Goal: Check status: Check status

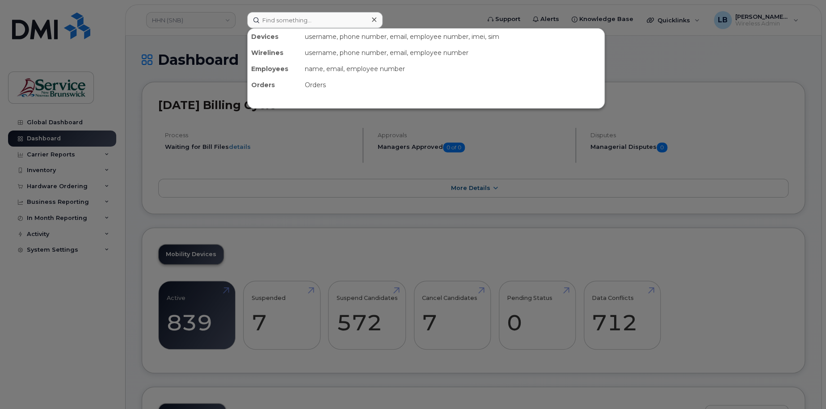
click at [274, 23] on input at bounding box center [314, 20] width 135 height 16
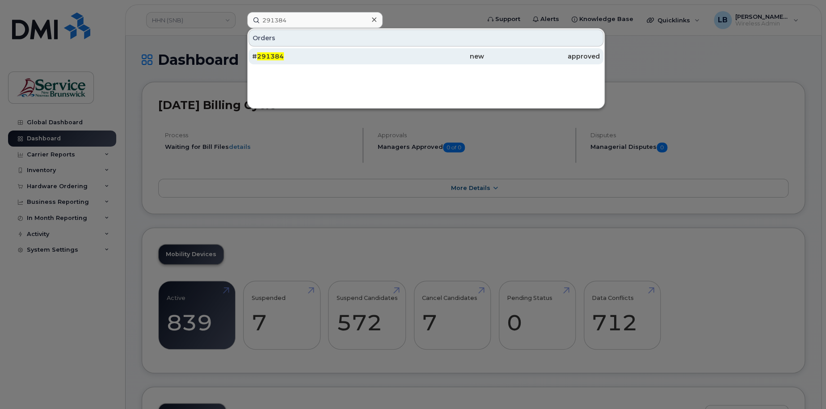
type input "291384"
click at [278, 56] on span "291384" at bounding box center [270, 56] width 27 height 8
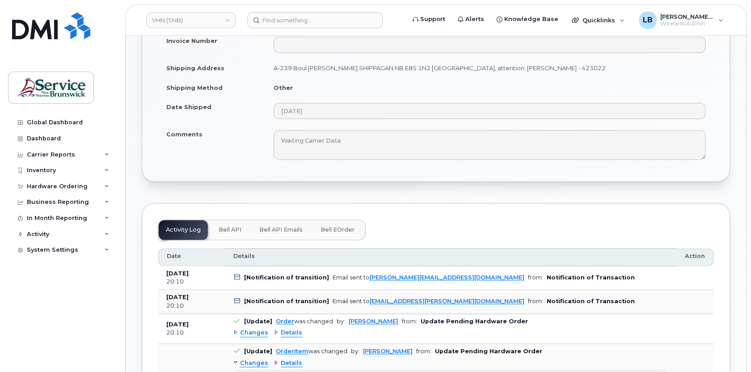
scroll to position [568, 0]
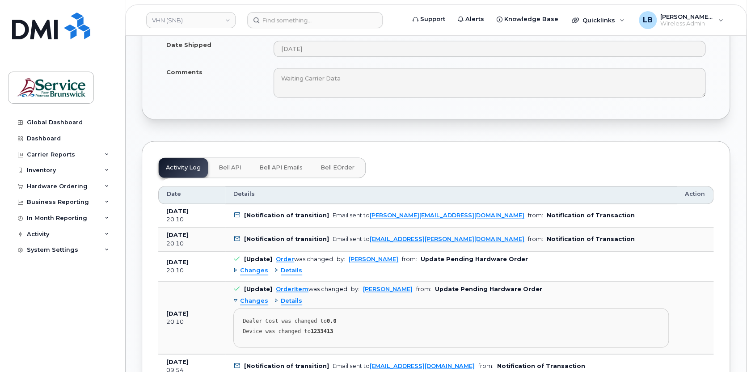
click at [349, 160] on button "Bell eOrder" at bounding box center [337, 168] width 48 height 20
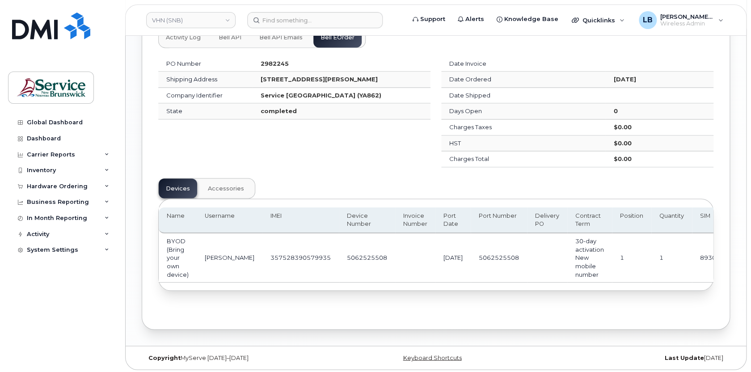
scroll to position [701, 0]
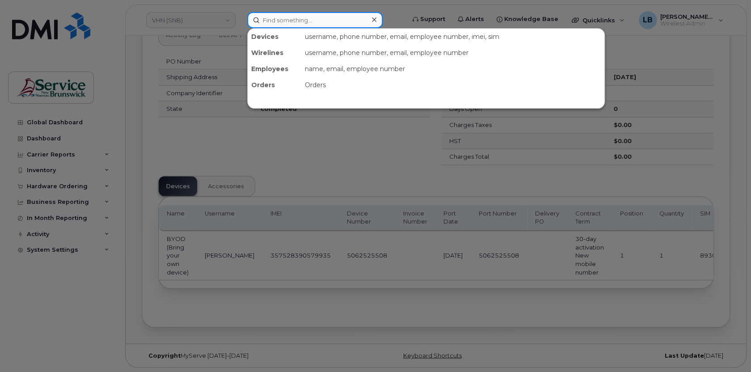
click at [322, 19] on input at bounding box center [314, 20] width 135 height 16
paste input "292399"
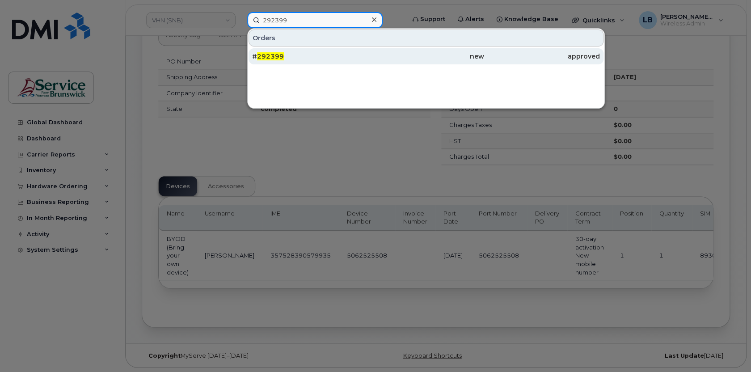
type input "292399"
click at [281, 55] on span "292399" at bounding box center [270, 56] width 27 height 8
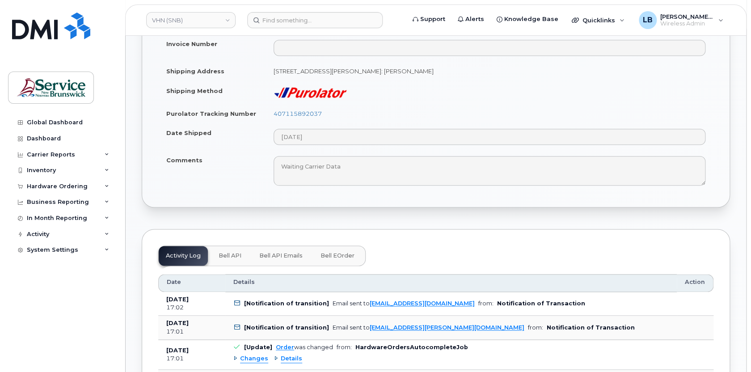
scroll to position [609, 0]
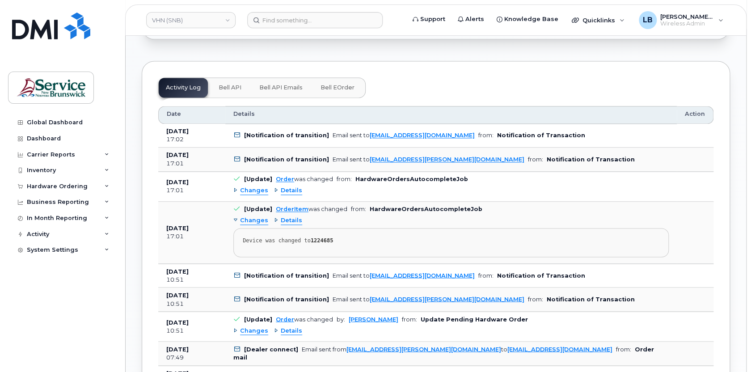
click at [335, 89] on button "Bell eOrder" at bounding box center [337, 88] width 48 height 20
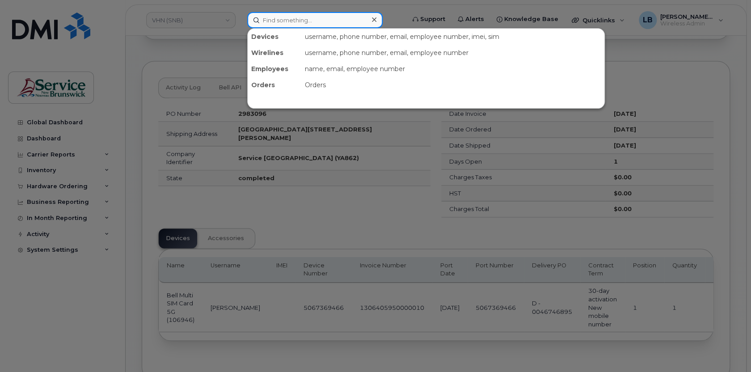
click at [328, 21] on input at bounding box center [314, 20] width 135 height 16
paste input "291397"
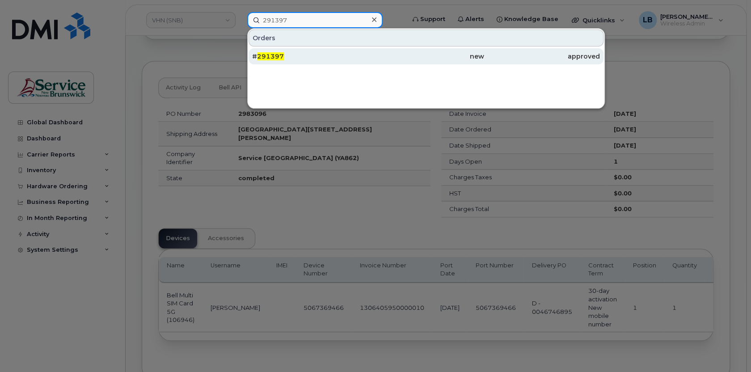
type input "291397"
click at [267, 52] on span "291397" at bounding box center [270, 56] width 27 height 8
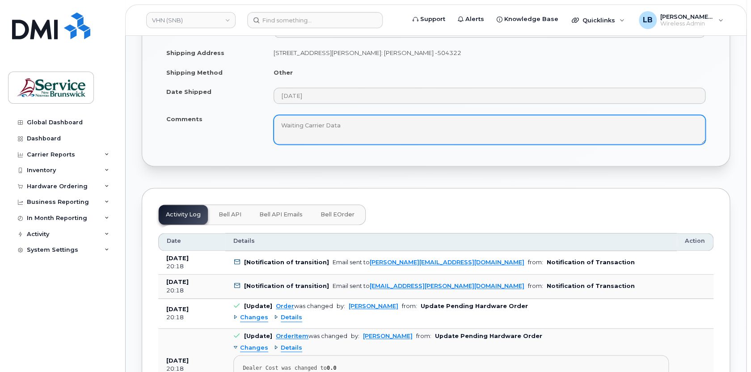
scroll to position [528, 0]
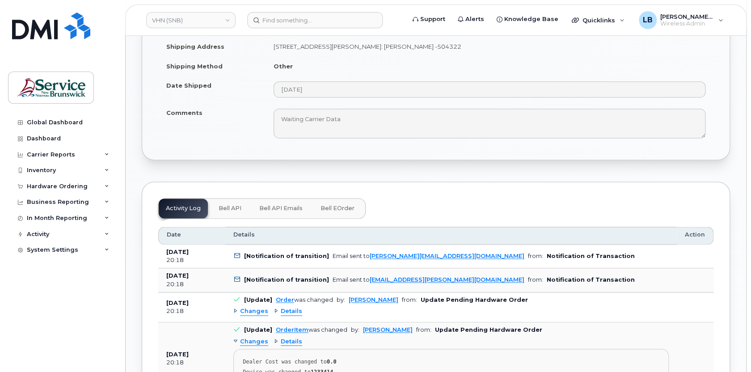
click at [342, 202] on button "Bell eOrder" at bounding box center [337, 208] width 48 height 20
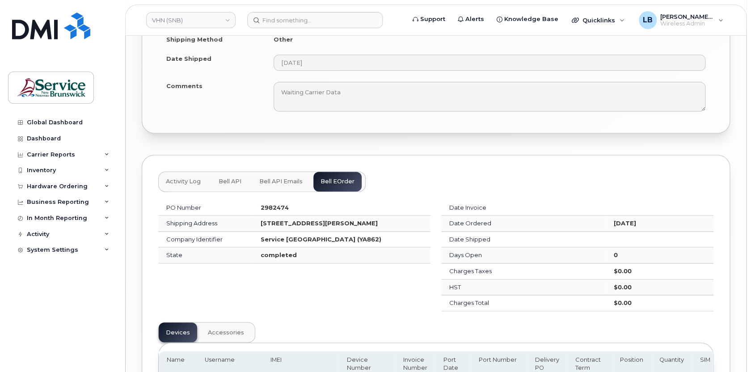
scroll to position [617, 0]
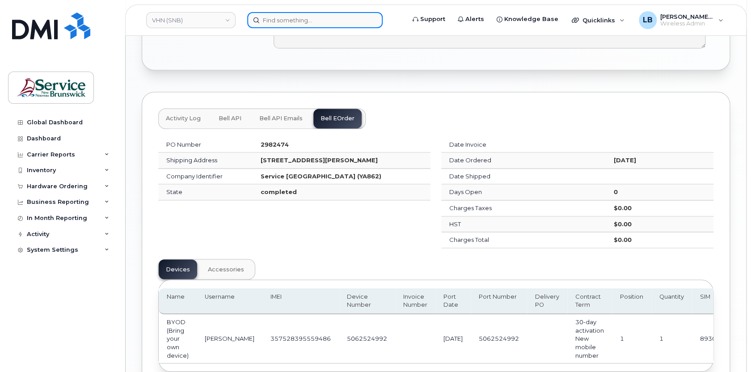
click at [310, 27] on input at bounding box center [314, 20] width 135 height 16
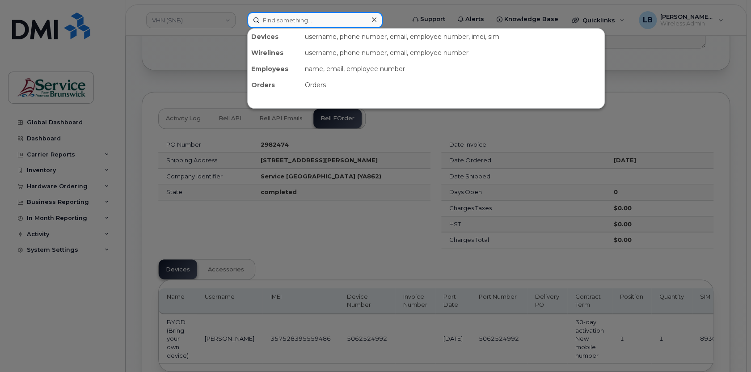
paste input "22671"
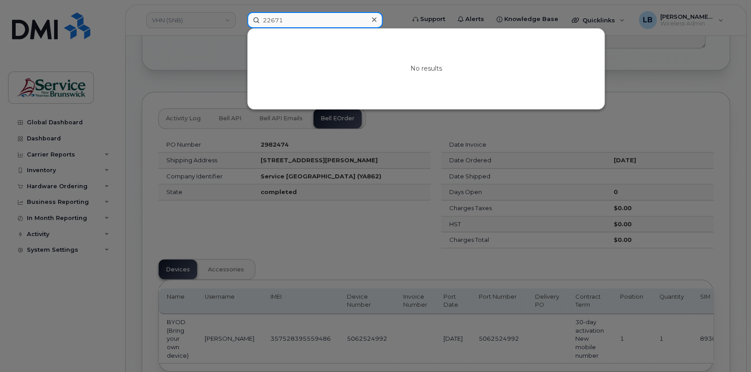
drag, startPoint x: 323, startPoint y: 23, endPoint x: 208, endPoint y: 9, distance: 115.2
click at [240, 12] on div "22671 No results" at bounding box center [323, 20] width 166 height 16
paste input "95280"
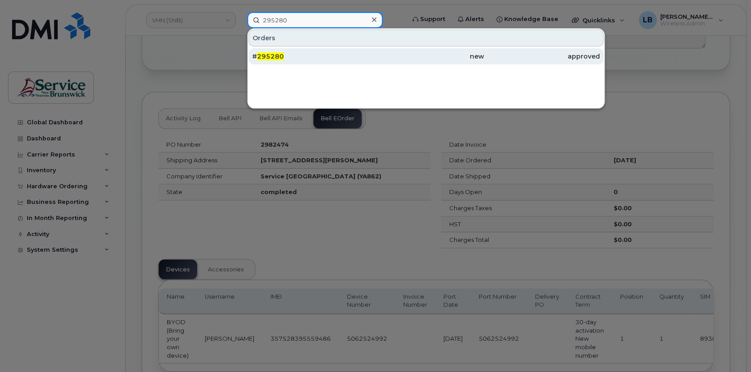
type input "295280"
click at [275, 53] on span "295280" at bounding box center [270, 56] width 27 height 8
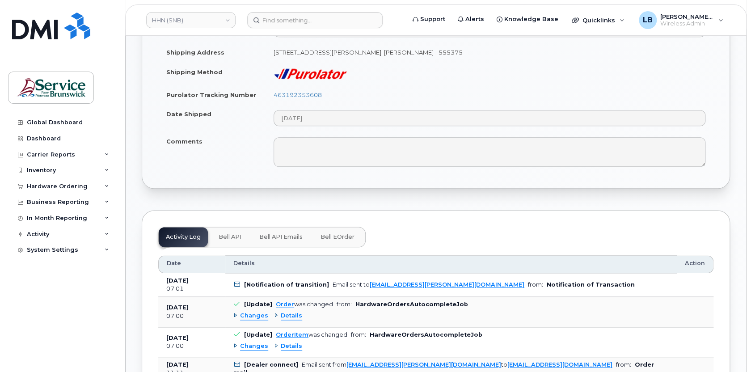
scroll to position [528, 0]
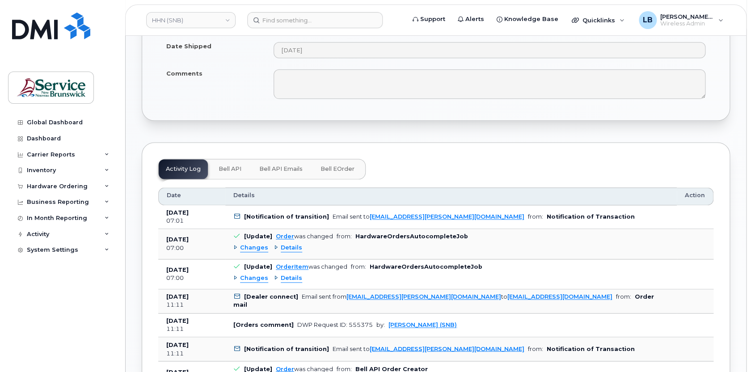
click at [330, 167] on span "Bell eOrder" at bounding box center [337, 168] width 34 height 7
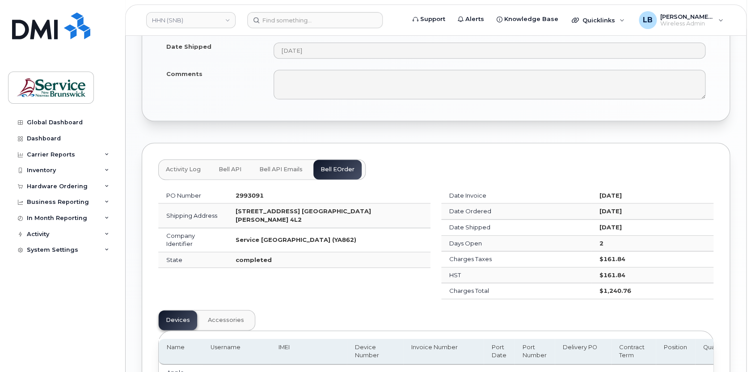
scroll to position [406, 0]
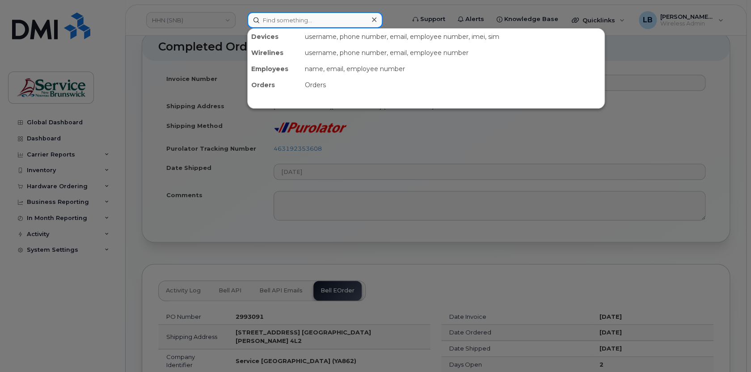
click at [327, 26] on input at bounding box center [314, 20] width 135 height 16
paste input "5069535241"
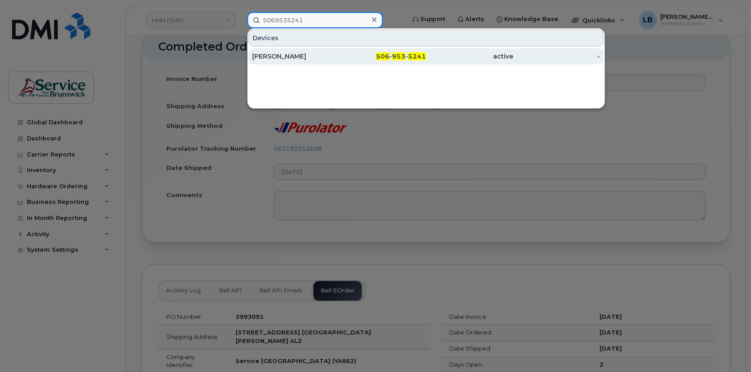
type input "5069535241"
click at [298, 59] on div "Alisha Hossack" at bounding box center [295, 56] width 87 height 9
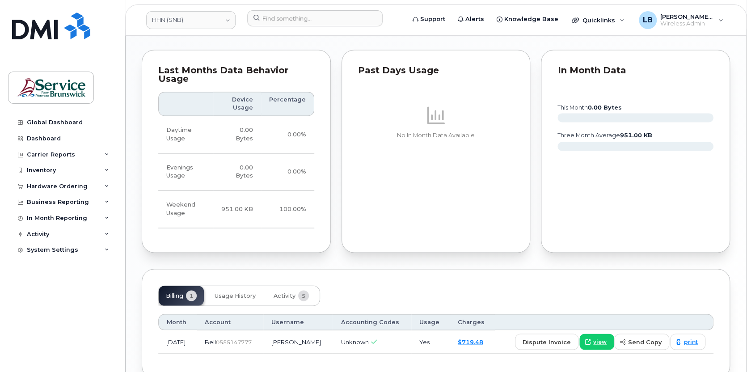
scroll to position [696, 0]
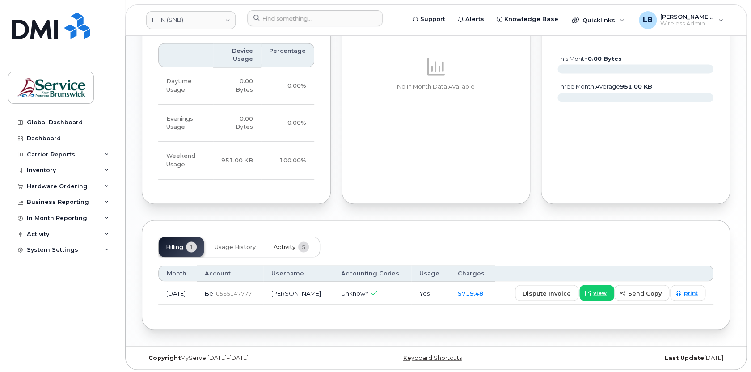
click at [288, 244] on span "Activity" at bounding box center [284, 246] width 22 height 7
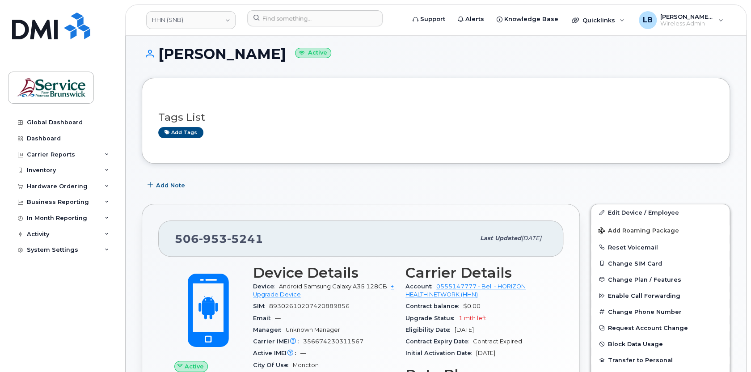
scroll to position [0, 0]
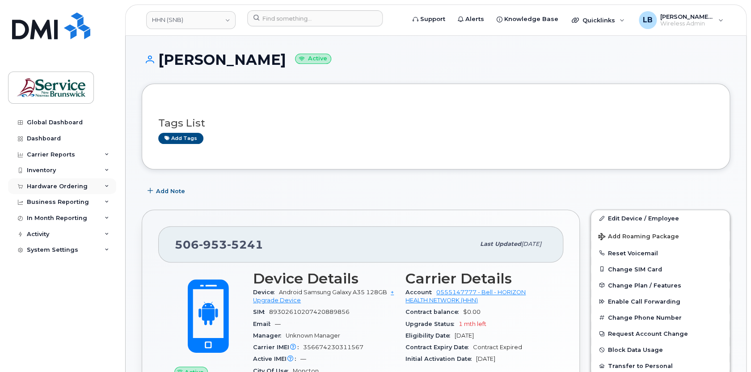
click at [58, 187] on div "Hardware Ordering" at bounding box center [57, 186] width 61 height 7
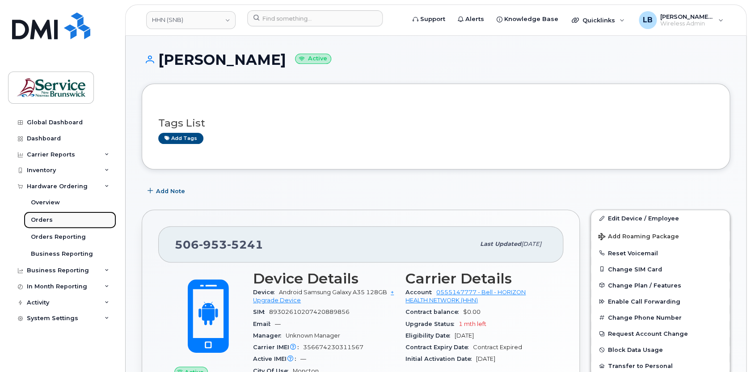
click at [48, 219] on div "Orders" at bounding box center [42, 220] width 22 height 8
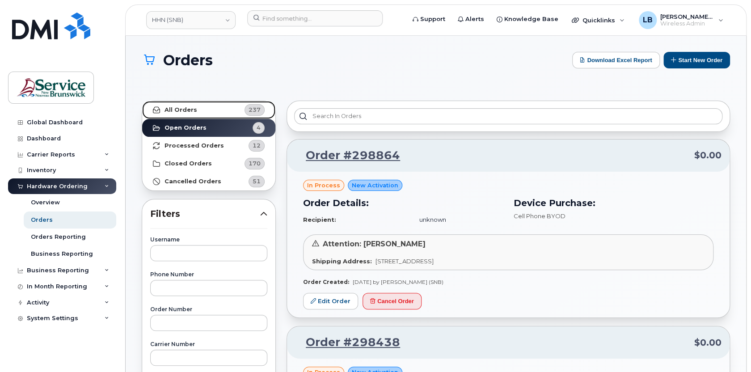
click at [205, 111] on link "All Orders 237" at bounding box center [208, 110] width 133 height 18
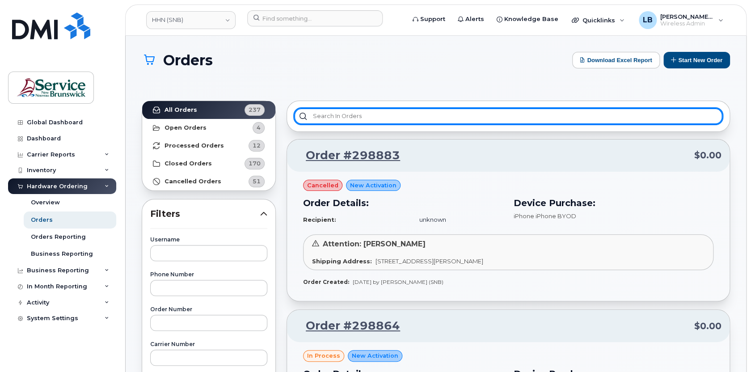
click at [365, 118] on input "text" at bounding box center [508, 116] width 428 height 16
type input "a"
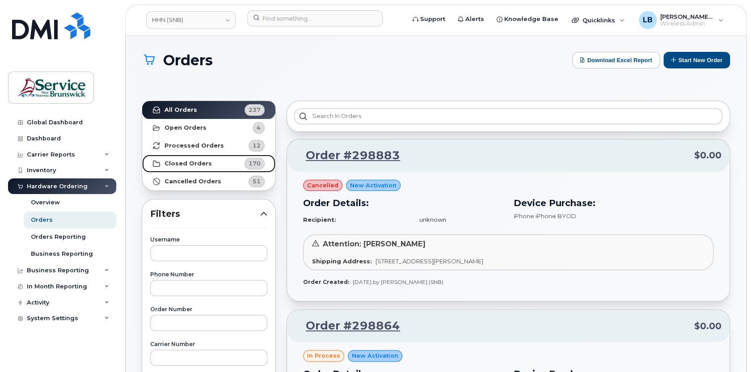
click at [181, 166] on strong "Closed Orders" at bounding box center [187, 163] width 47 height 7
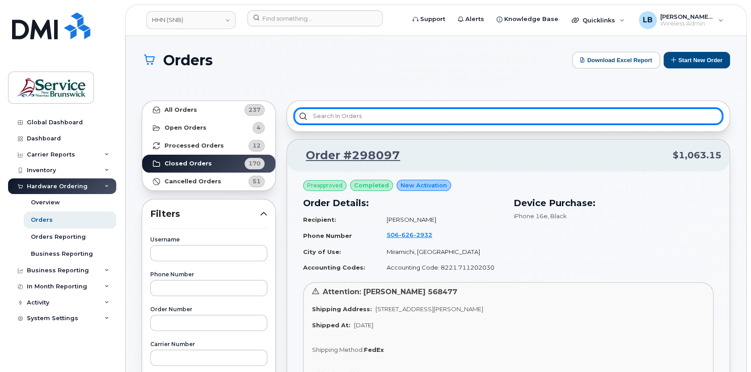
click at [387, 117] on input "text" at bounding box center [508, 116] width 428 height 16
type input "h"
type input "a"
paste input "5069535241"
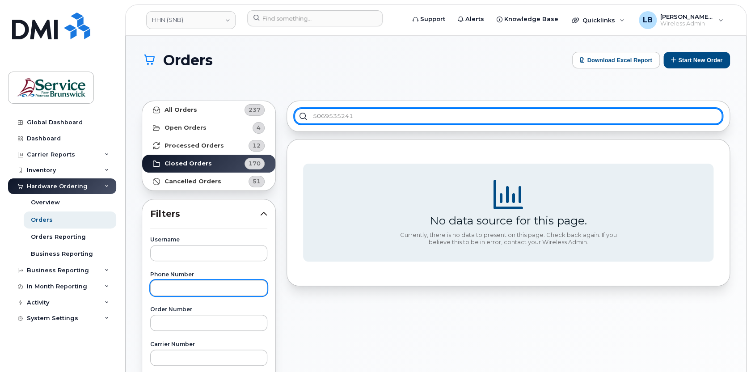
type input "5069535241"
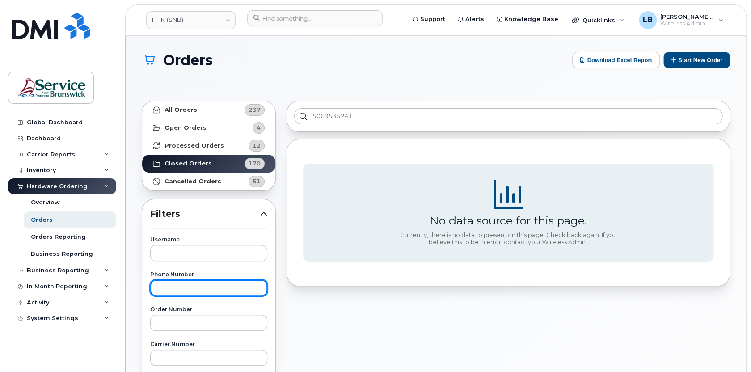
click at [223, 285] on input "text" at bounding box center [208, 288] width 117 height 16
paste input "5069535241"
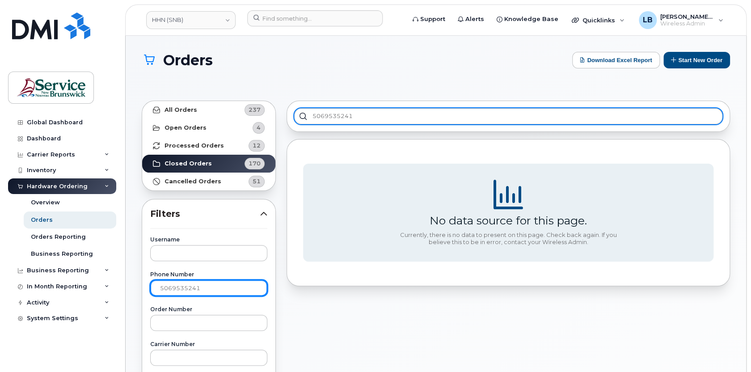
type input "5069535241"
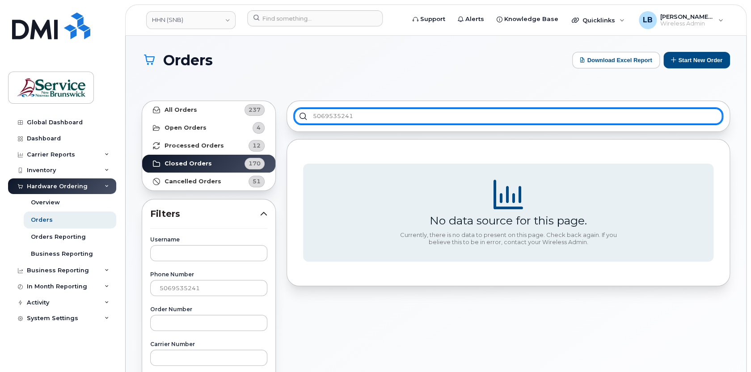
drag, startPoint x: 363, startPoint y: 121, endPoint x: 287, endPoint y: 120, distance: 76.4
click at [287, 120] on div "5069535241" at bounding box center [507, 116] width 443 height 31
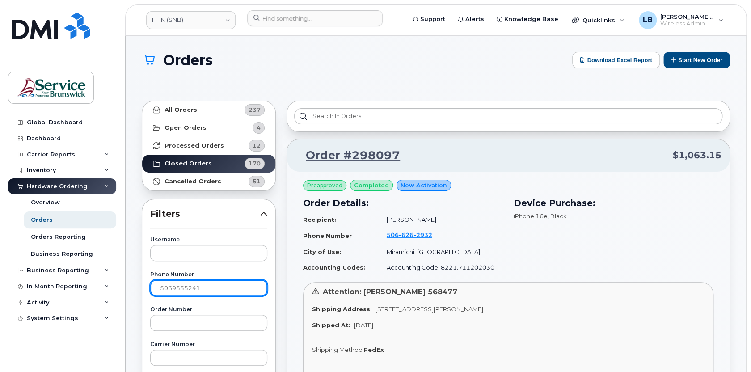
click at [222, 285] on input "5069535241" at bounding box center [208, 288] width 117 height 16
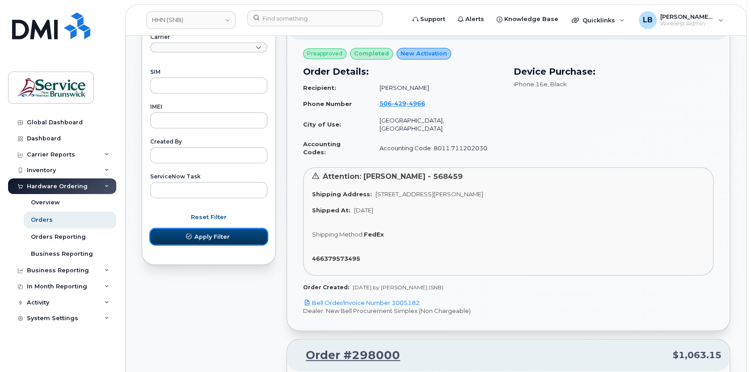
click at [210, 240] on button "Apply Filter" at bounding box center [208, 236] width 117 height 16
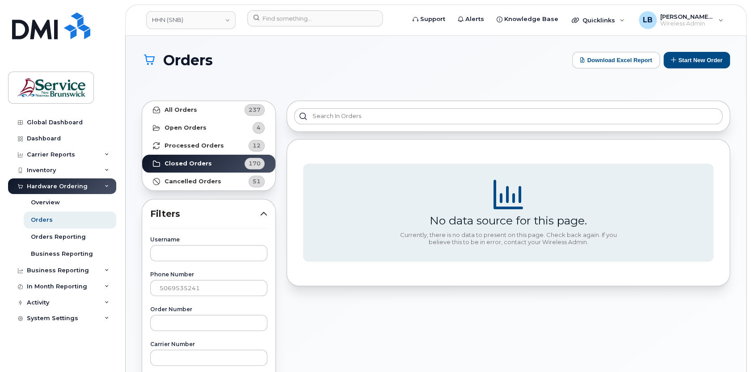
click at [41, 188] on div "Hardware Ordering" at bounding box center [57, 186] width 61 height 7
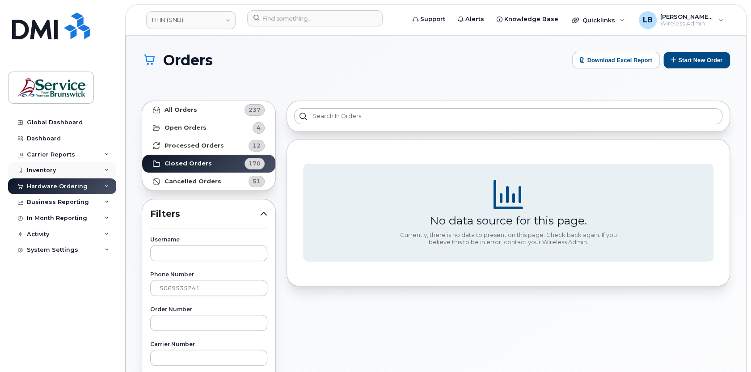
click at [40, 172] on div "Inventory" at bounding box center [41, 170] width 29 height 7
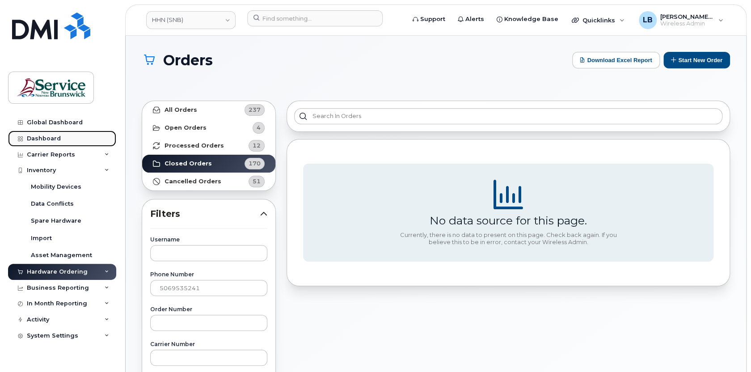
click at [56, 143] on link "Dashboard" at bounding box center [62, 138] width 108 height 16
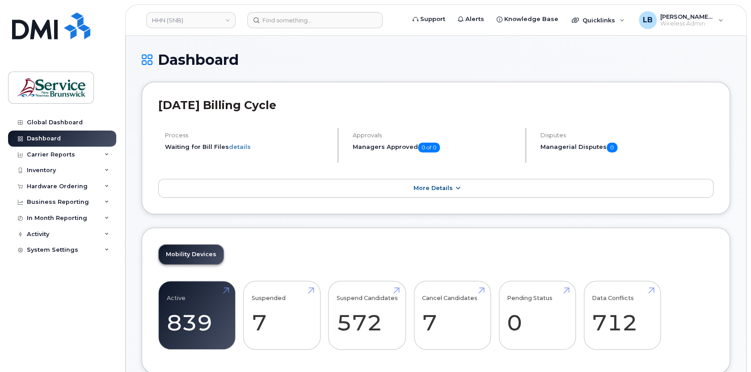
click at [443, 185] on span "More Details" at bounding box center [432, 188] width 39 height 7
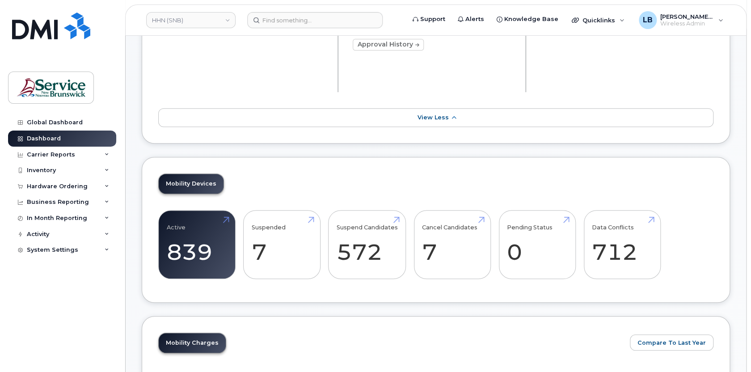
scroll to position [162, 0]
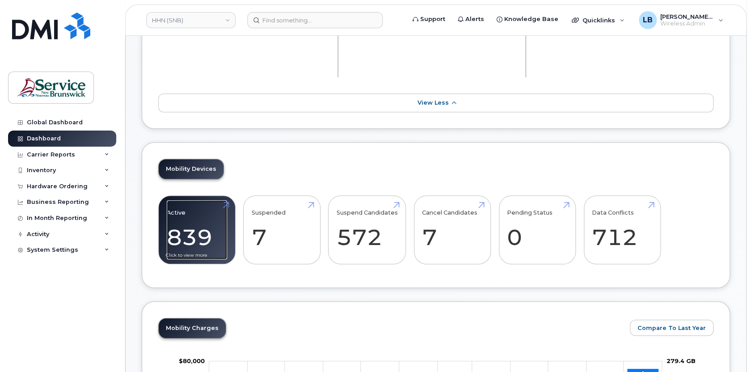
click at [217, 218] on link "Active 839" at bounding box center [197, 229] width 60 height 59
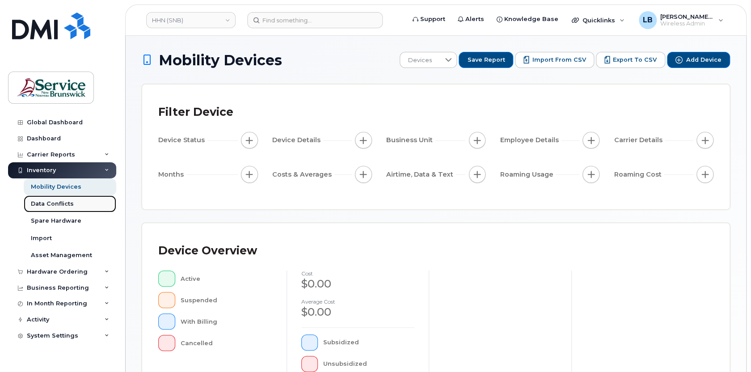
click at [57, 205] on div "Data Conflicts" at bounding box center [52, 204] width 43 height 8
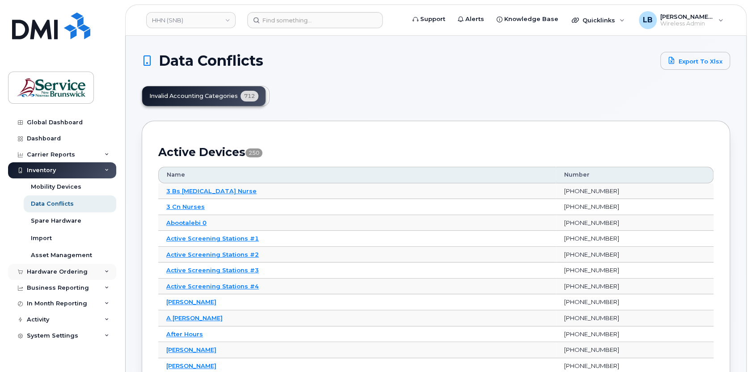
click at [56, 273] on div "Hardware Ordering" at bounding box center [57, 271] width 61 height 7
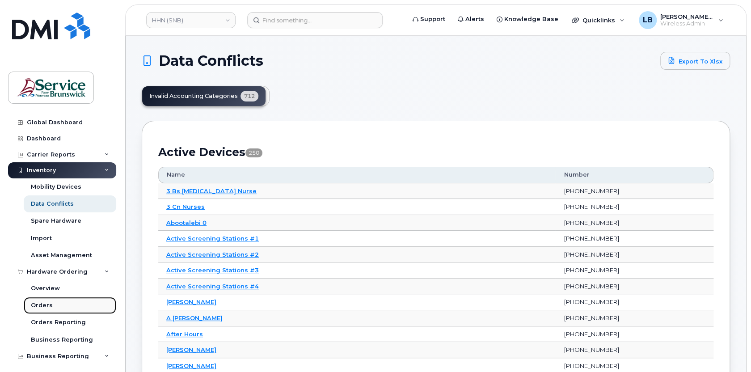
click at [48, 303] on div "Orders" at bounding box center [42, 305] width 22 height 8
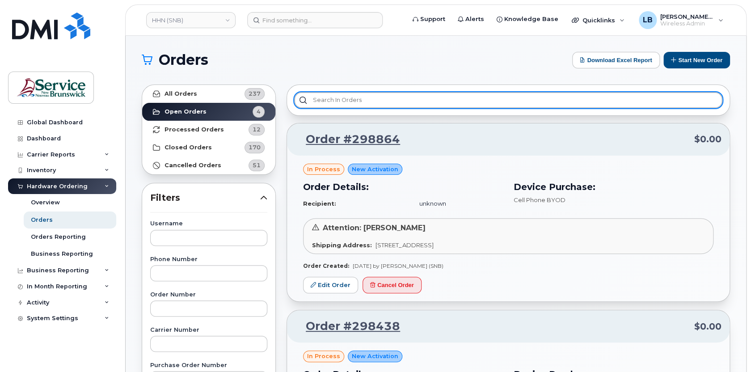
click at [367, 102] on input "text" at bounding box center [508, 100] width 428 height 16
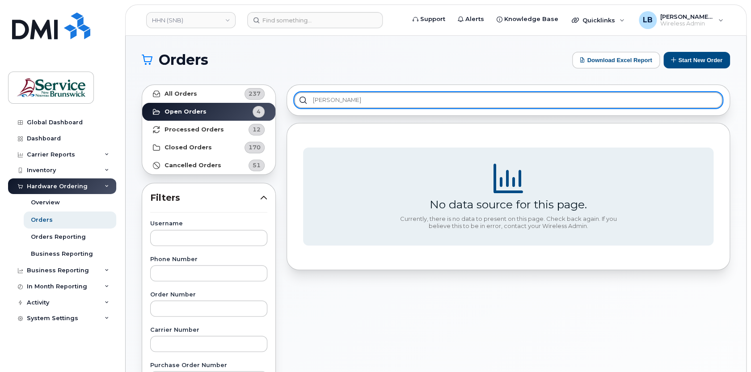
type input "alisha"
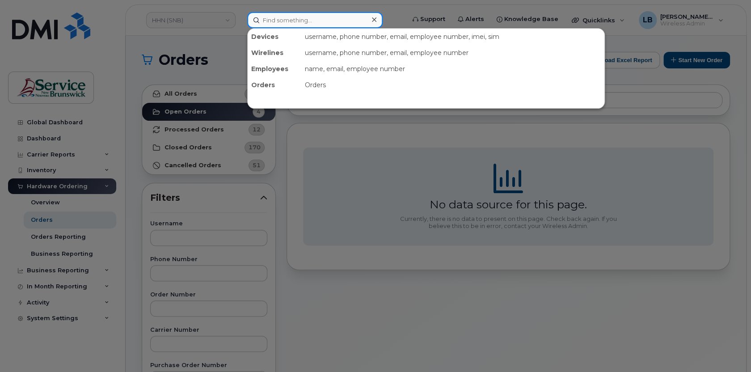
click at [316, 25] on input at bounding box center [314, 20] width 135 height 16
paste input "89302610207420889856"
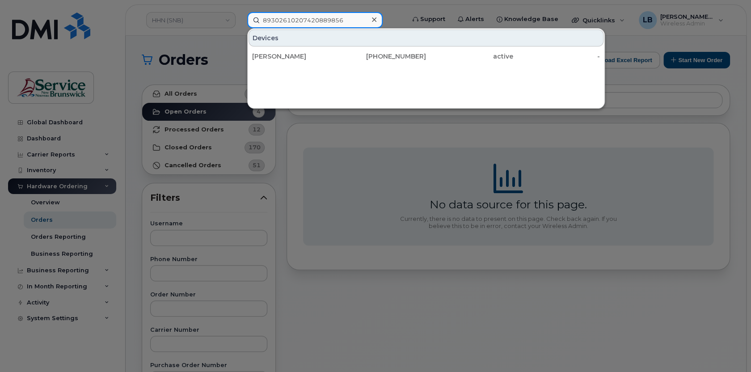
type input "89302610207420889856"
click at [65, 238] on div at bounding box center [375, 186] width 751 height 372
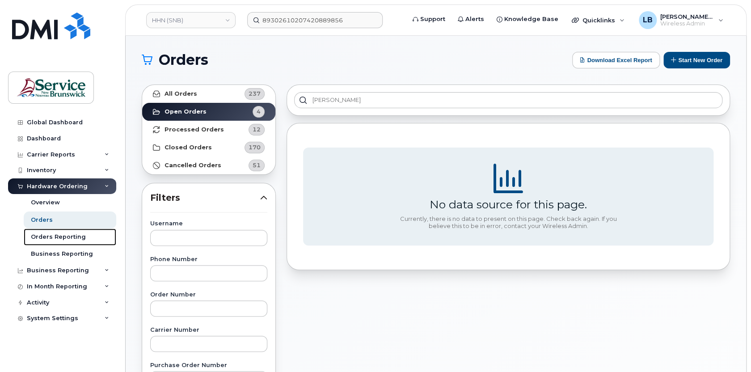
click at [65, 238] on div "Orders Reporting" at bounding box center [58, 237] width 55 height 8
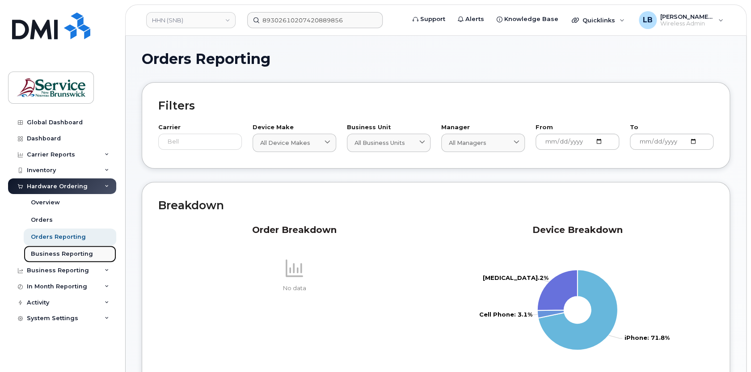
click at [83, 254] on div "Business Reporting" at bounding box center [62, 254] width 62 height 8
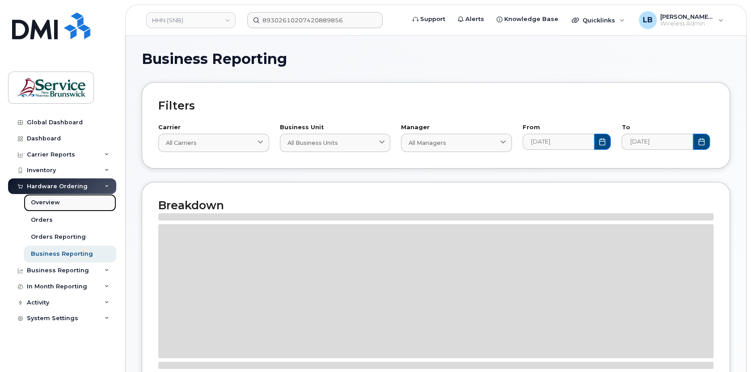
click at [44, 204] on div "Overview" at bounding box center [45, 202] width 29 height 8
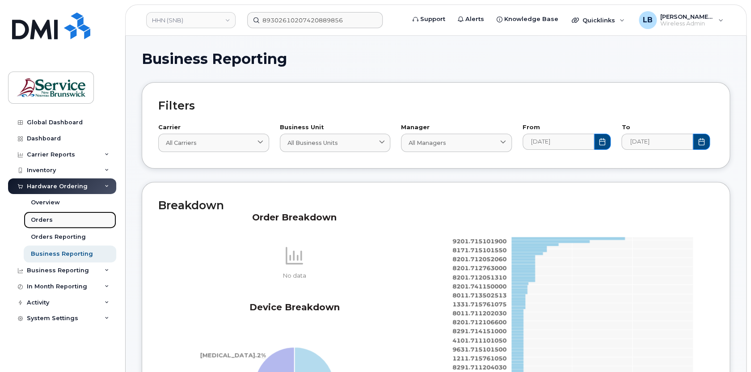
click at [44, 217] on div "Orders" at bounding box center [42, 220] width 22 height 8
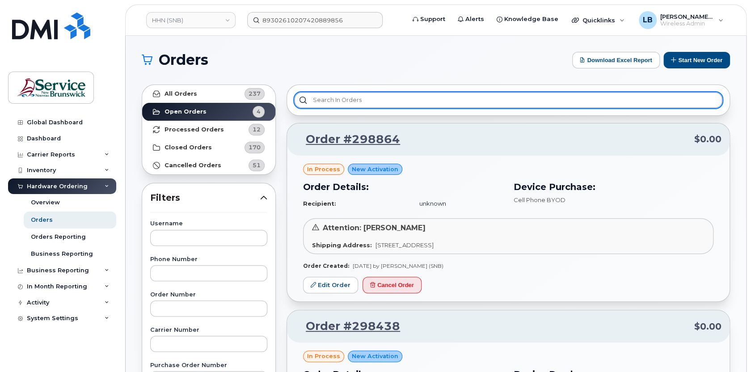
click at [343, 98] on input "text" at bounding box center [508, 100] width 428 height 16
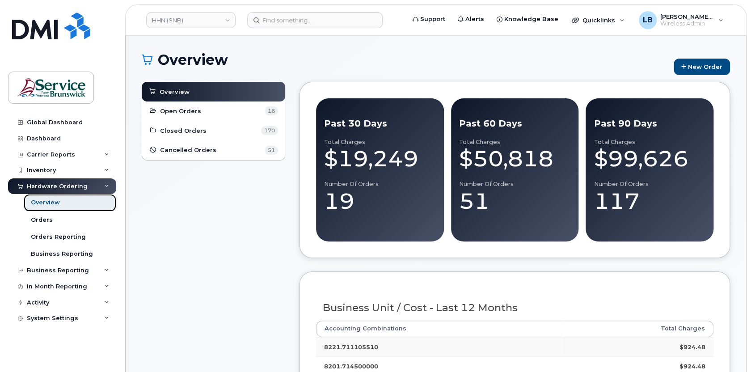
click at [64, 199] on link "Overview" at bounding box center [70, 202] width 92 height 17
click at [176, 94] on span "Overview" at bounding box center [174, 92] width 30 height 8
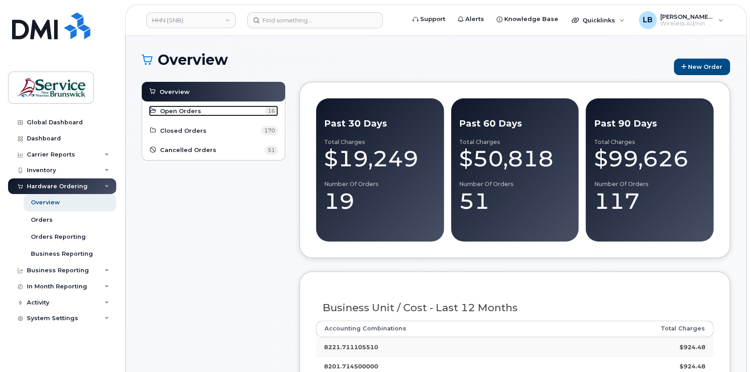
click at [184, 115] on link "Open Orders 16" at bounding box center [213, 110] width 129 height 11
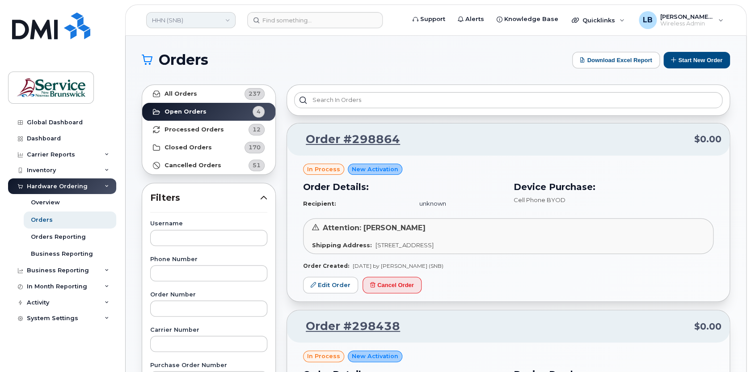
click at [213, 25] on link "HHN (SNB)" at bounding box center [190, 20] width 89 height 16
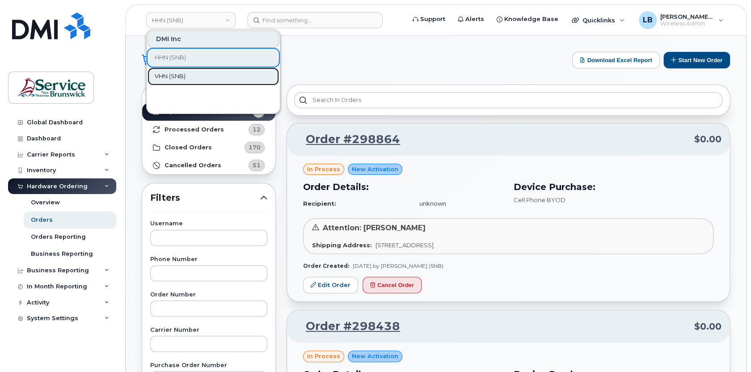
click at [187, 73] on link "VHN (SNB)" at bounding box center [212, 76] width 131 height 18
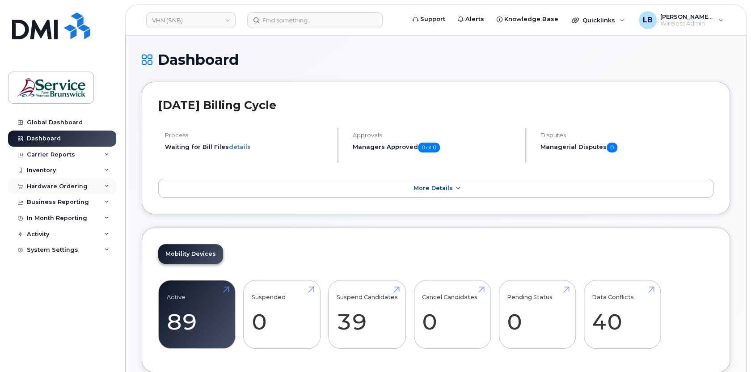
click at [50, 185] on div "Hardware Ordering" at bounding box center [57, 186] width 61 height 7
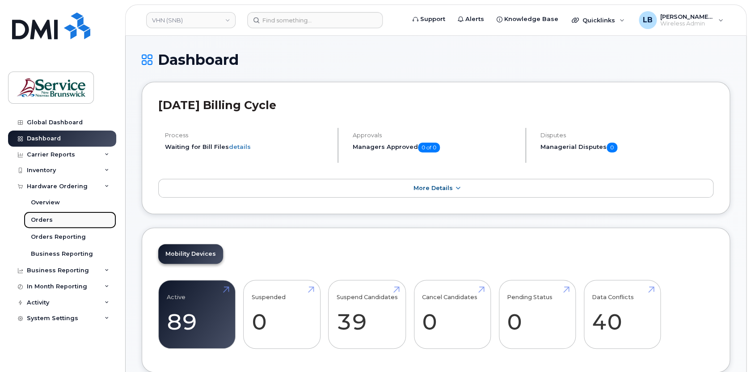
click at [48, 217] on div "Orders" at bounding box center [42, 220] width 22 height 8
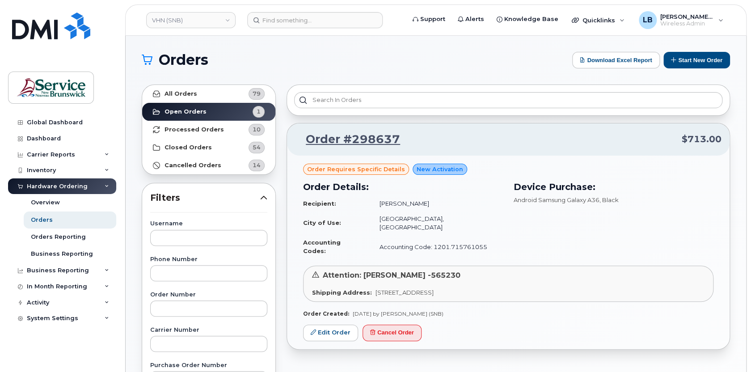
click at [371, 170] on span "Order requires Specific details" at bounding box center [356, 169] width 98 height 8
drag, startPoint x: 402, startPoint y: 140, endPoint x: 348, endPoint y: 140, distance: 53.6
click at [348, 140] on p "Order #298637 $713.00" at bounding box center [508, 139] width 426 height 16
copy link "298637"
click at [194, 17] on link "VHN (SNB)" at bounding box center [190, 20] width 89 height 16
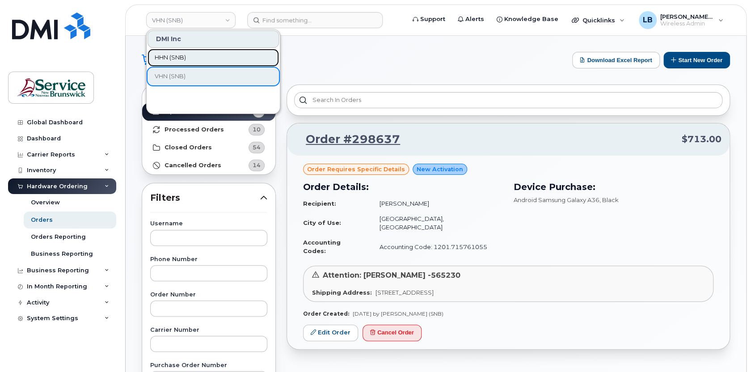
click at [181, 63] on link "HHN (SNB)" at bounding box center [212, 58] width 131 height 18
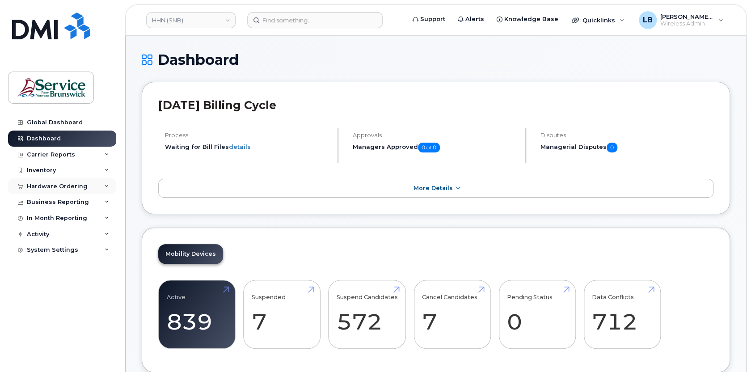
click at [46, 189] on div "Hardware Ordering" at bounding box center [57, 186] width 61 height 7
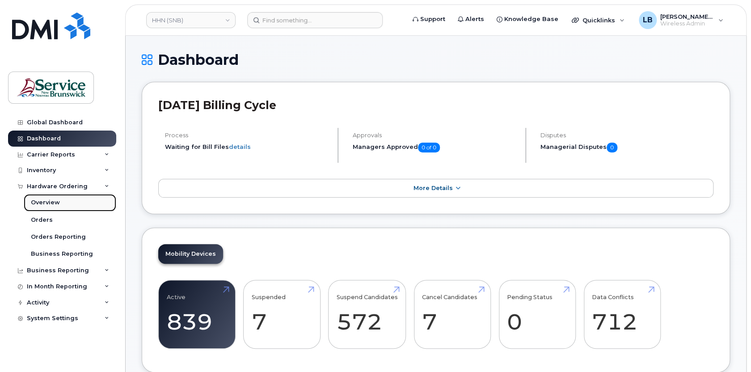
click at [44, 204] on div "Overview" at bounding box center [45, 202] width 29 height 8
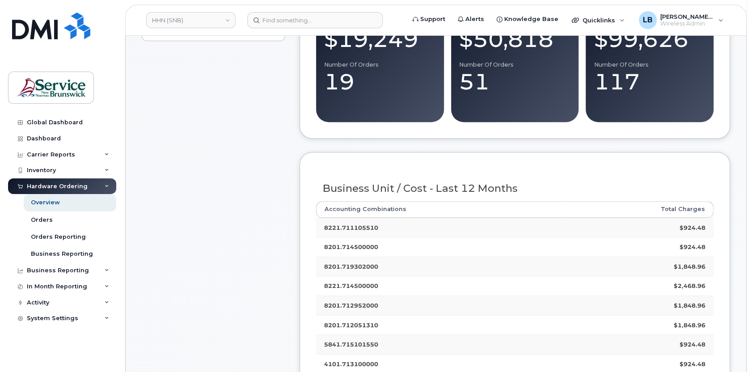
scroll to position [122, 0]
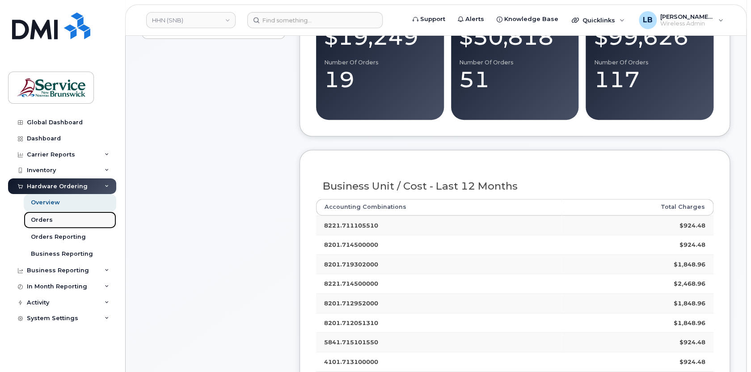
click at [42, 220] on div "Orders" at bounding box center [42, 220] width 22 height 8
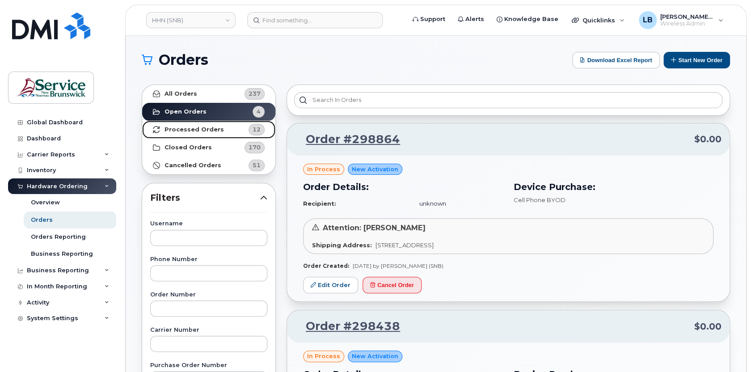
click at [179, 126] on strong "Processed Orders" at bounding box center [193, 129] width 59 height 7
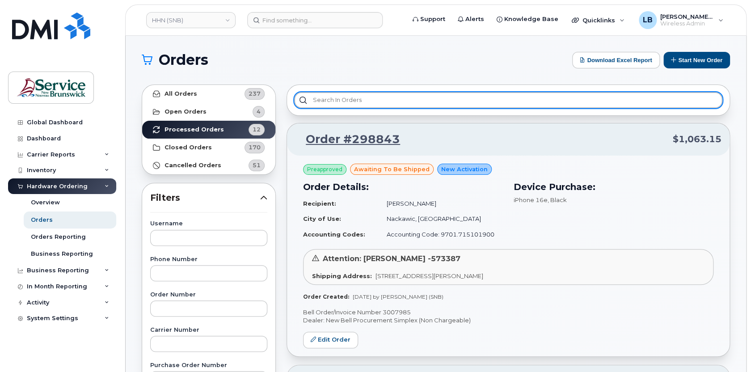
click at [368, 105] on input "text" at bounding box center [508, 100] width 428 height 16
type input "a"
click at [372, 104] on input "text" at bounding box center [508, 100] width 428 height 16
type input "[PERSON_NAME]"
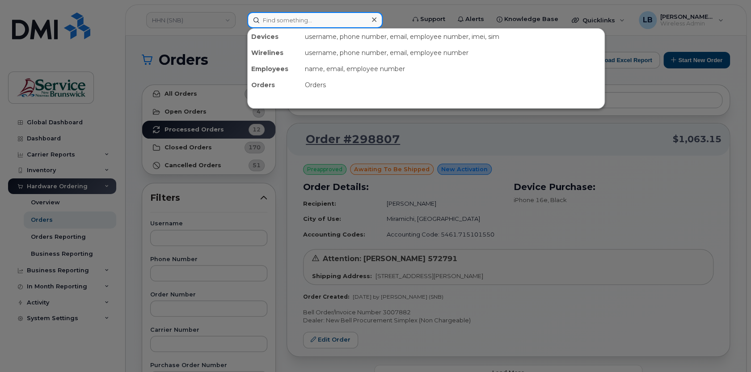
click at [332, 22] on input at bounding box center [314, 20] width 135 height 16
paste input "5069535242"
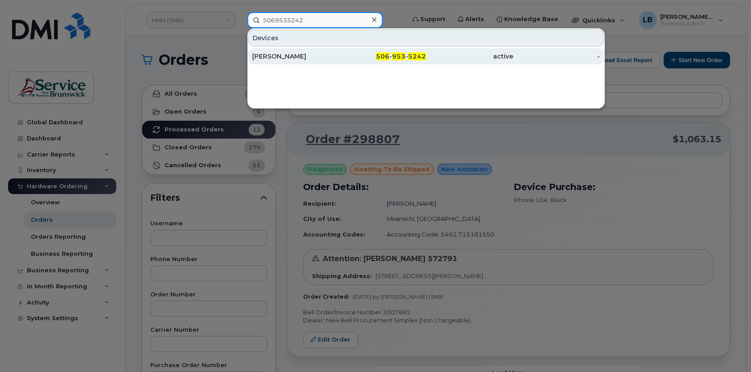
type input "5069535242"
click at [290, 53] on div "[PERSON_NAME]" at bounding box center [295, 56] width 87 height 9
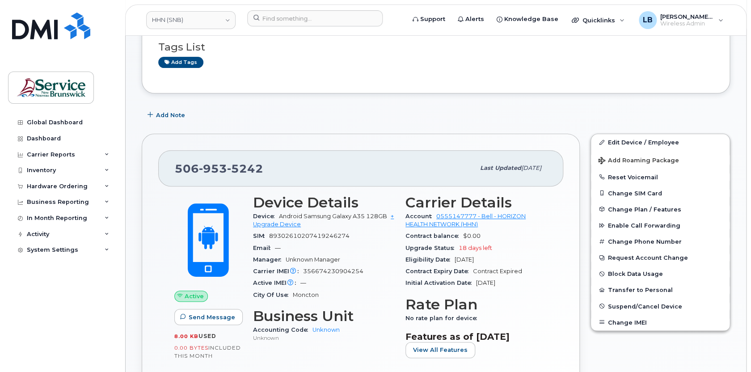
scroll to position [81, 0]
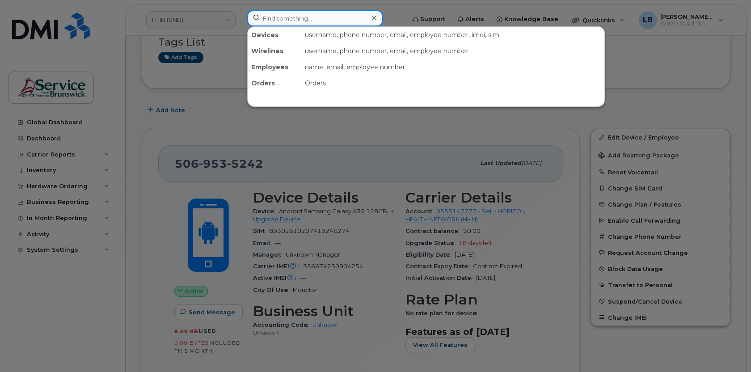
click at [311, 21] on input at bounding box center [314, 18] width 135 height 16
paste input "5069535244"
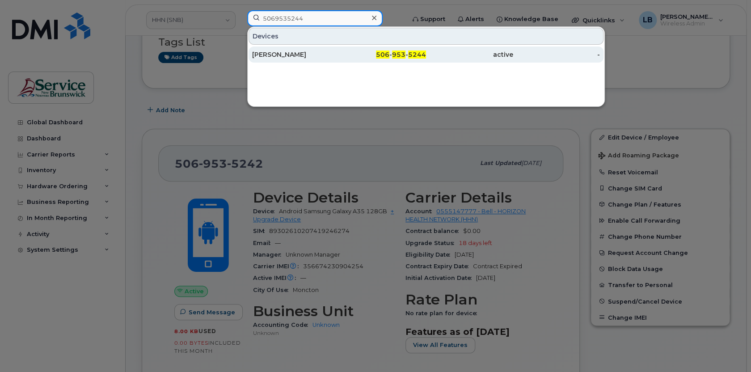
type input "5069535244"
click at [294, 54] on div "[PERSON_NAME]" at bounding box center [295, 54] width 87 height 9
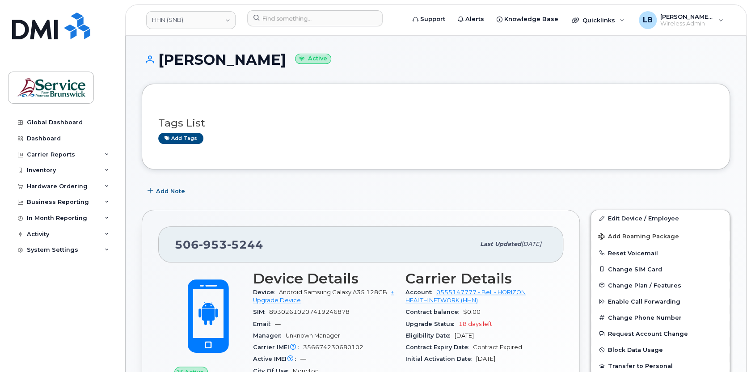
scroll to position [40, 0]
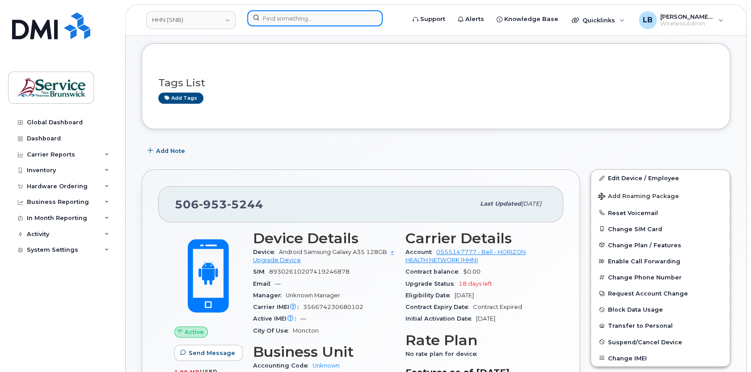
click at [330, 19] on input at bounding box center [314, 18] width 135 height 16
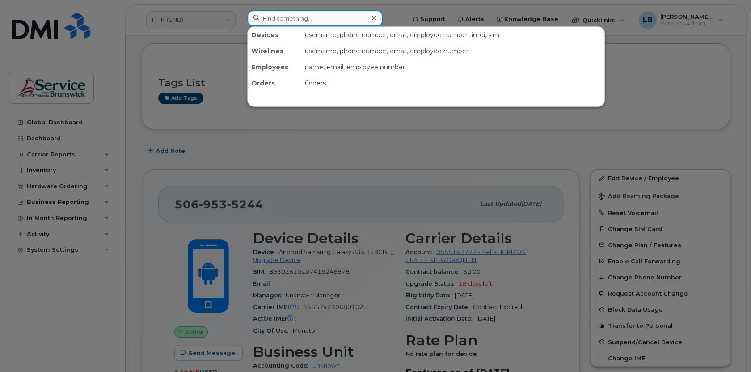
paste input "5069535241"
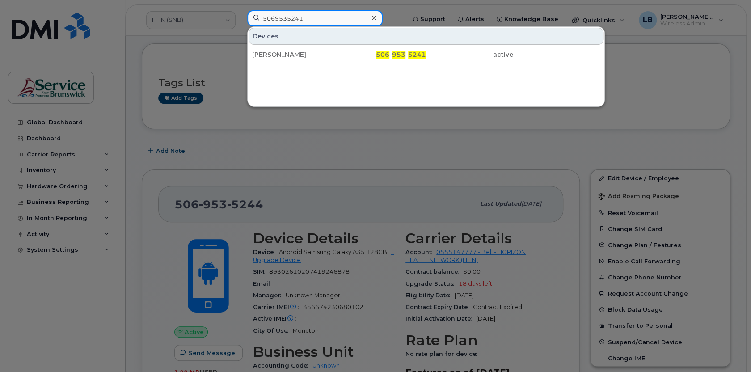
type input "5069535241"
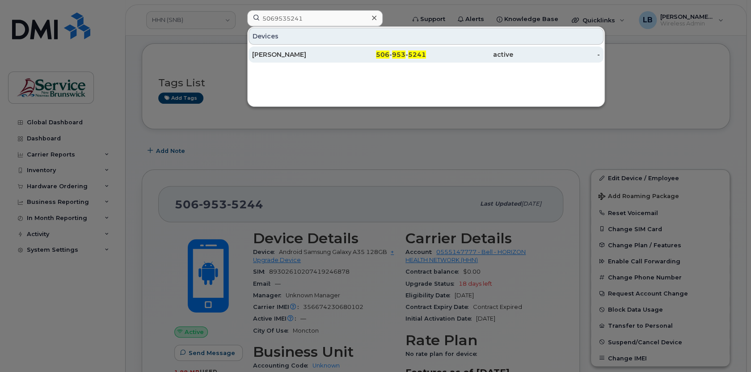
click at [289, 54] on div "Alisha Hossack" at bounding box center [295, 54] width 87 height 9
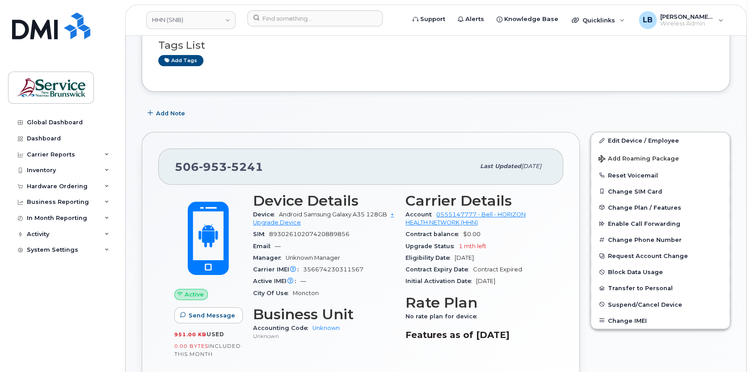
scroll to position [81, 0]
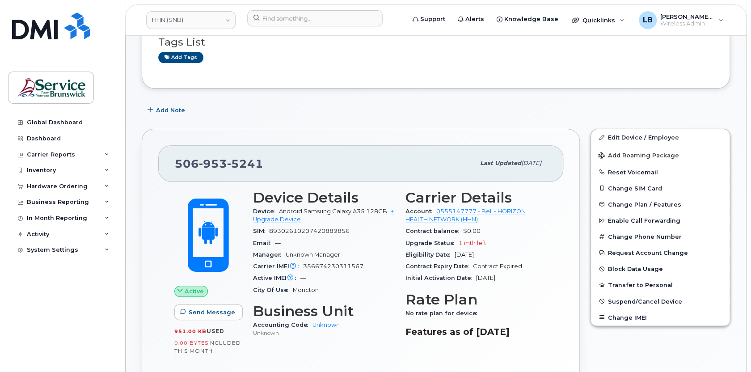
drag, startPoint x: 478, startPoint y: 277, endPoint x: 520, endPoint y: 278, distance: 42.0
click at [520, 278] on div "Initial Activation Date Jun 30, 2025" at bounding box center [476, 278] width 142 height 12
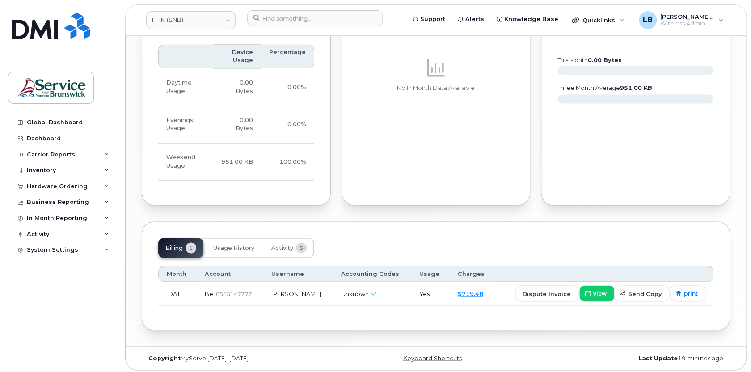
scroll to position [696, 0]
click at [241, 243] on span "Usage History" at bounding box center [233, 246] width 41 height 7
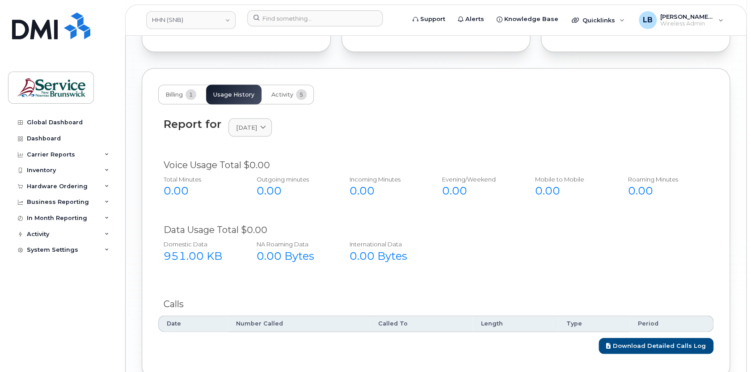
scroll to position [775, 0]
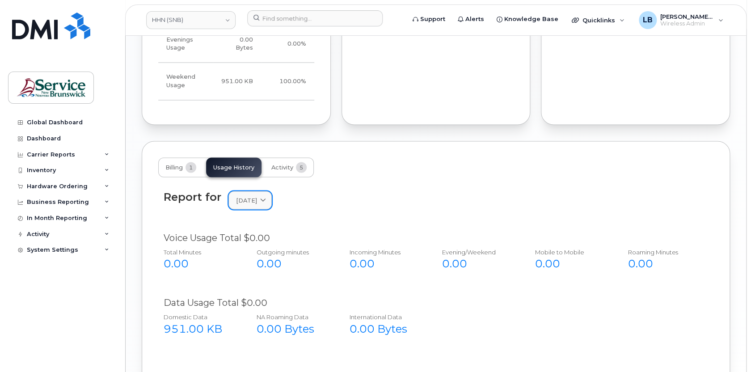
click at [267, 196] on span at bounding box center [263, 200] width 8 height 8
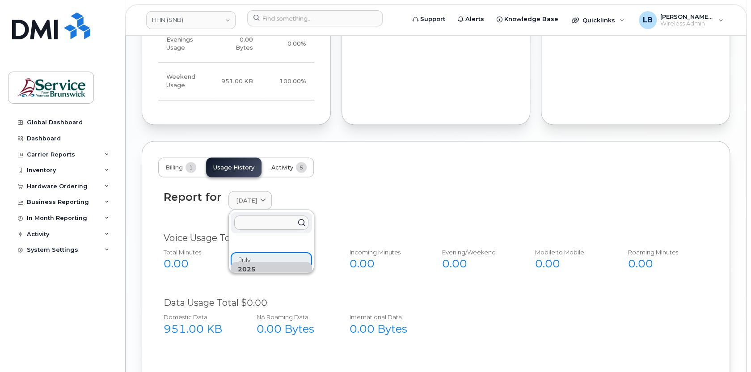
click at [285, 164] on span "Activity" at bounding box center [282, 167] width 22 height 7
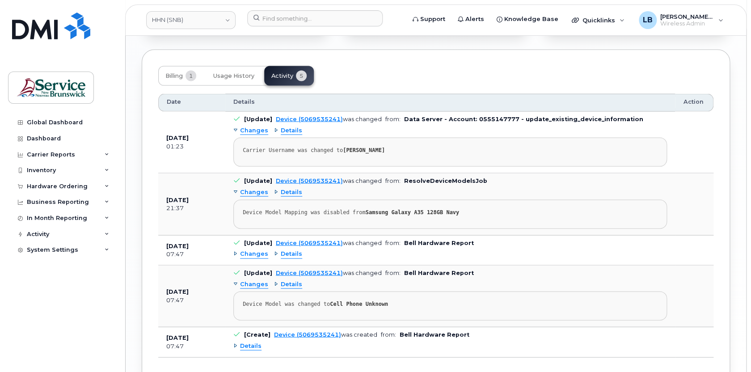
scroll to position [926, 0]
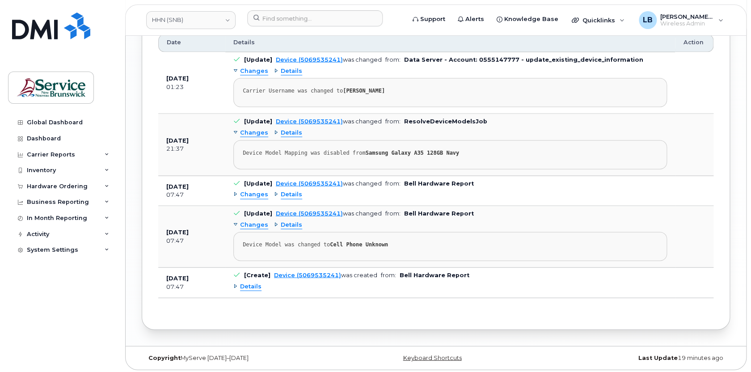
click at [253, 285] on span "Details" at bounding box center [250, 286] width 21 height 8
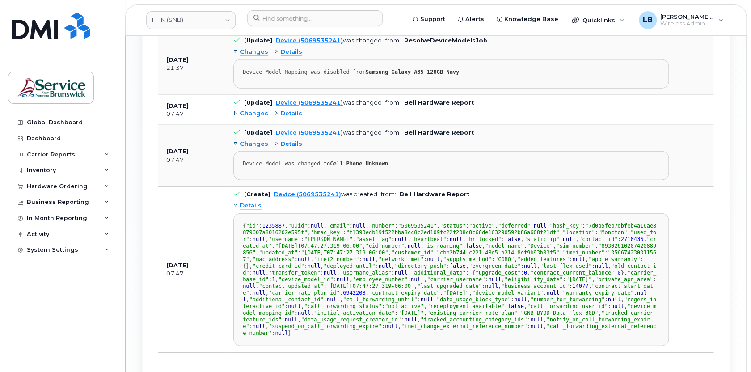
scroll to position [966, 0]
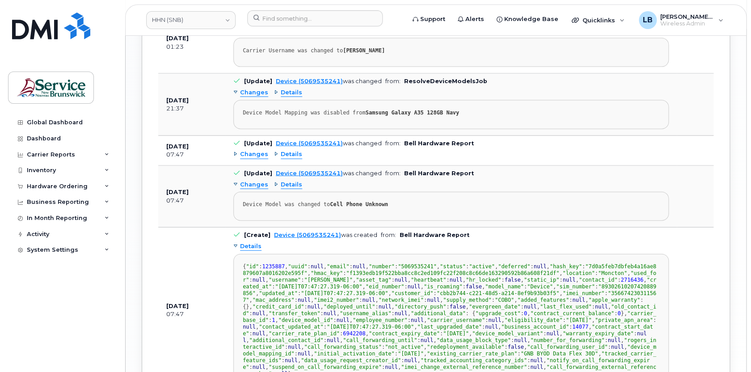
click at [285, 184] on span "Details" at bounding box center [291, 184] width 21 height 8
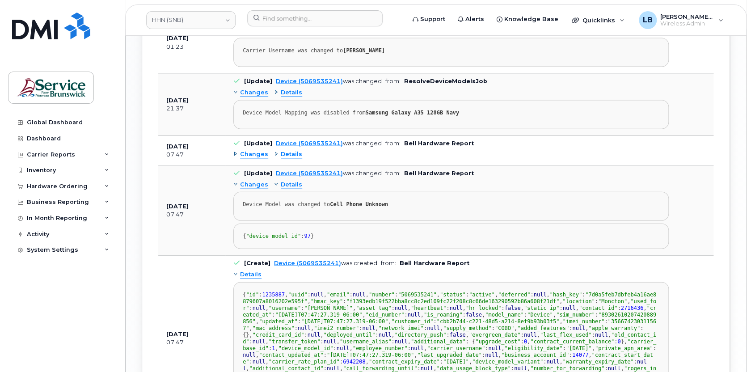
click at [290, 150] on span "Details" at bounding box center [291, 154] width 21 height 8
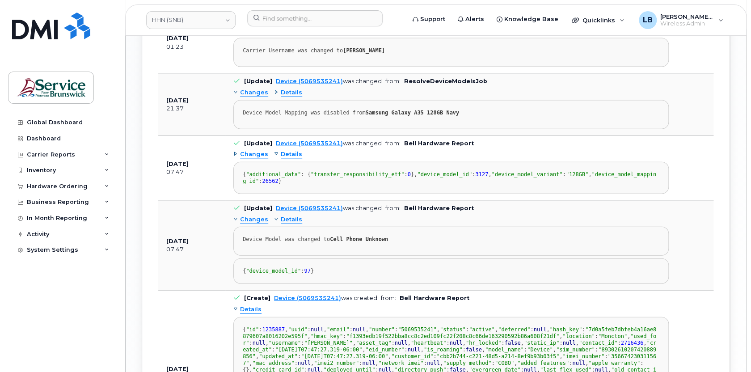
click at [290, 89] on span "Details" at bounding box center [291, 92] width 21 height 8
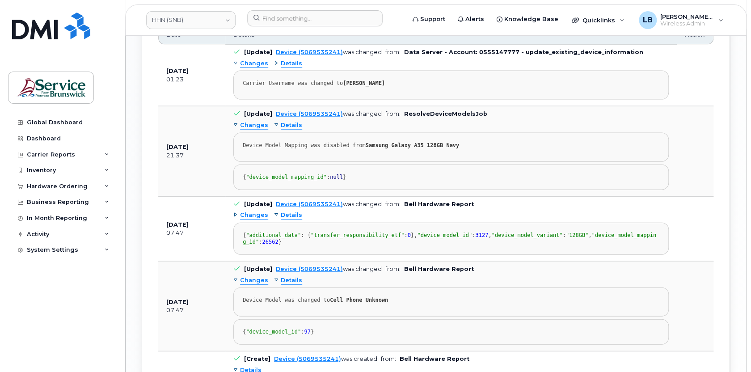
scroll to position [885, 0]
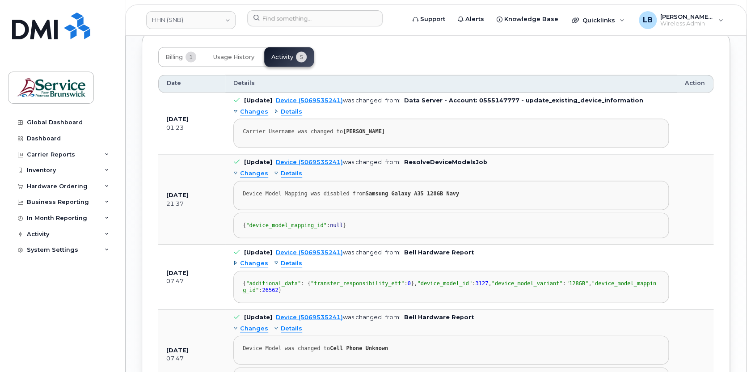
click at [294, 109] on span "Details" at bounding box center [291, 112] width 21 height 8
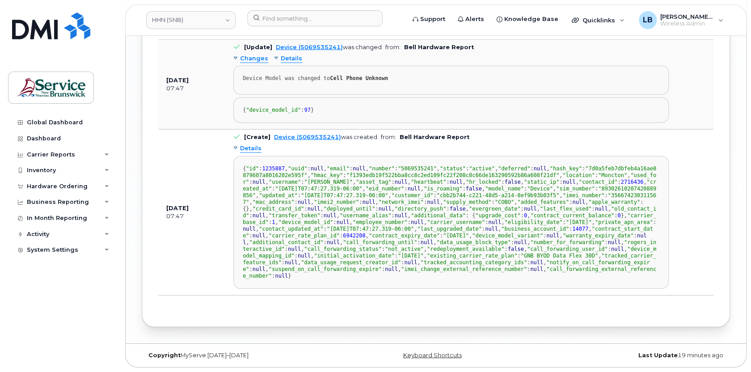
scroll to position [0, 0]
click at [44, 189] on div "Hardware Ordering" at bounding box center [62, 186] width 108 height 16
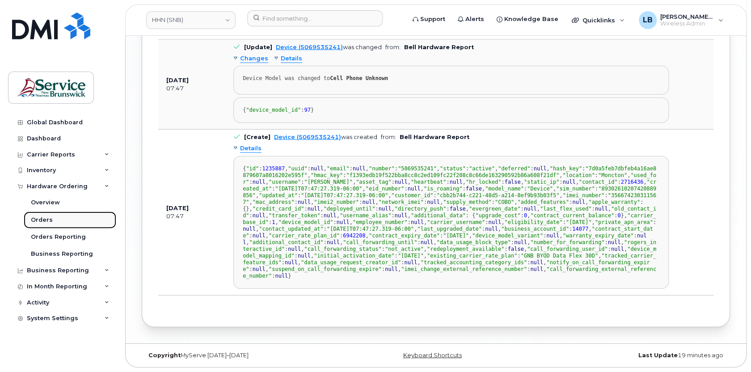
click at [43, 217] on div "Orders" at bounding box center [42, 220] width 22 height 8
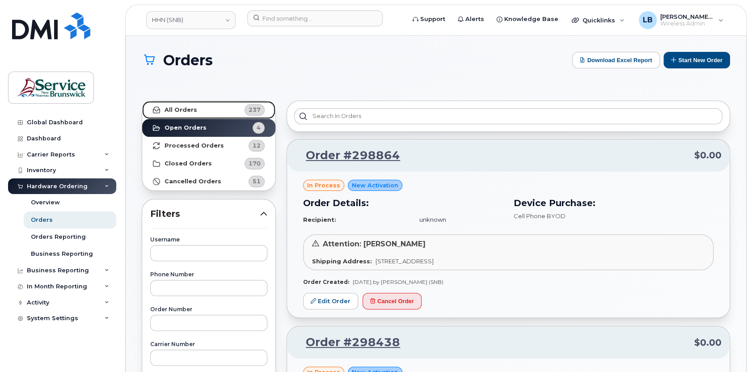
click at [170, 109] on strong "All Orders" at bounding box center [180, 109] width 33 height 7
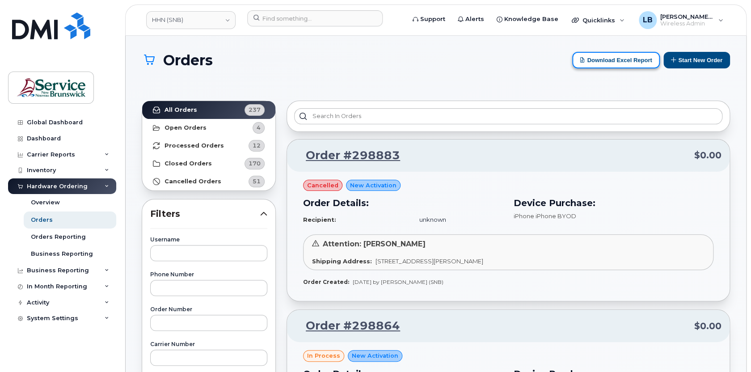
click at [603, 63] on button "Download Excel Report" at bounding box center [616, 60] width 88 height 17
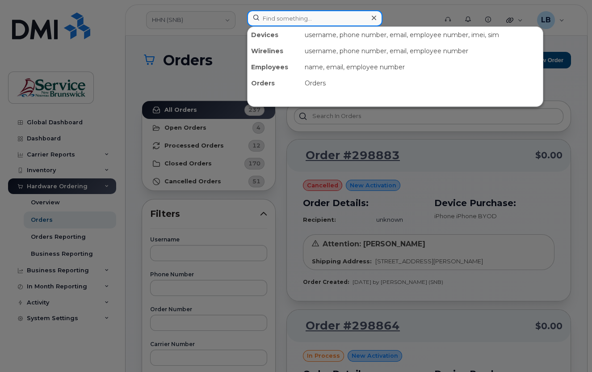
click at [298, 19] on input at bounding box center [314, 18] width 135 height 16
paste input "291481"
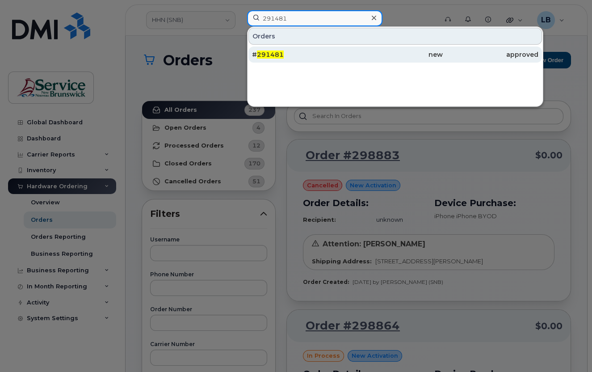
type input "291481"
click at [274, 52] on span "291481" at bounding box center [270, 54] width 27 height 8
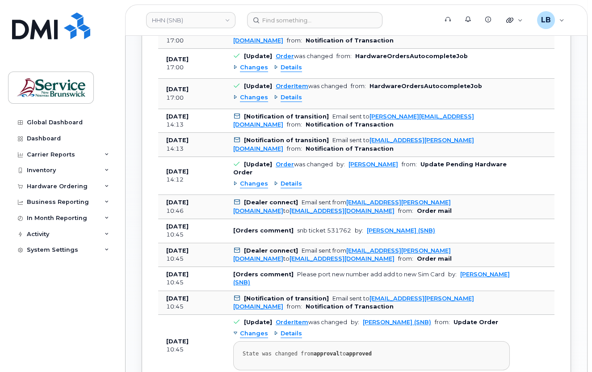
scroll to position [609, 0]
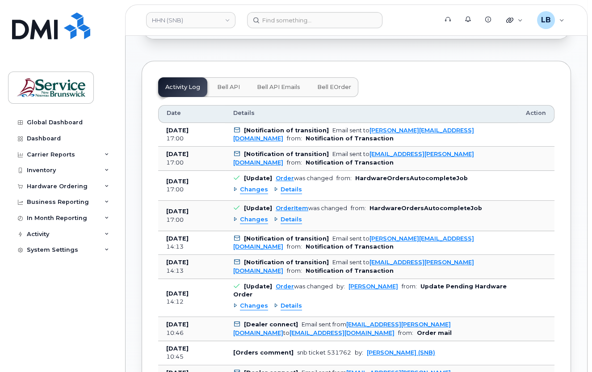
click at [294, 187] on span "Details" at bounding box center [291, 189] width 21 height 8
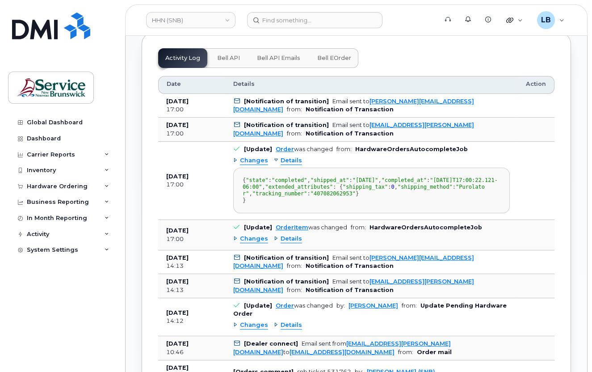
scroll to position [690, 0]
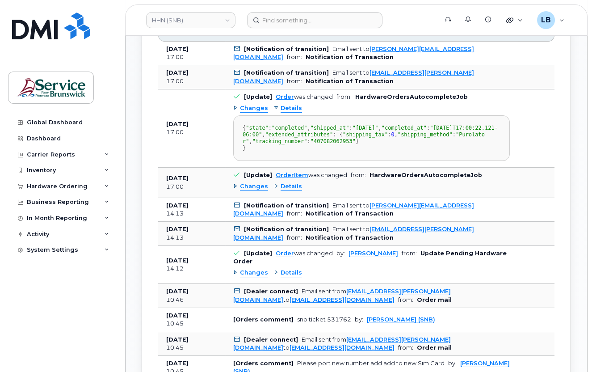
click at [295, 191] on span "Details" at bounding box center [291, 186] width 21 height 8
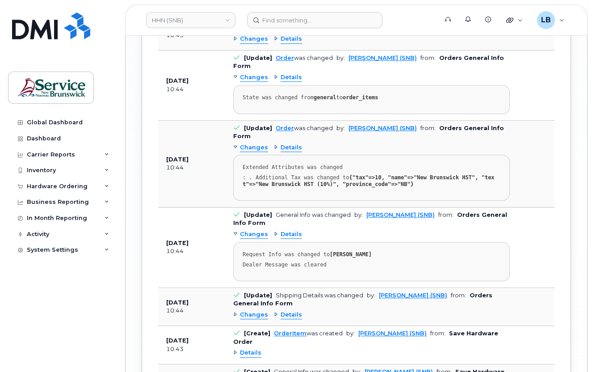
scroll to position [1546, 0]
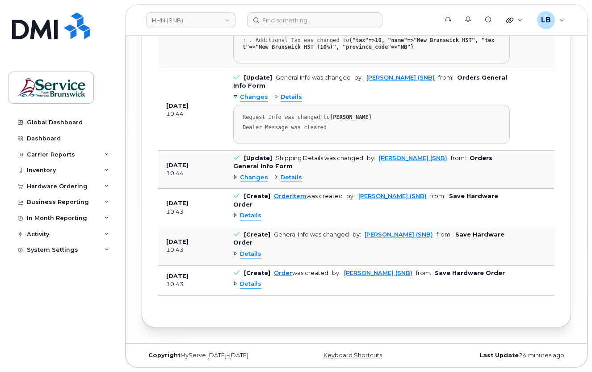
click at [252, 252] on span "Details" at bounding box center [250, 254] width 21 height 8
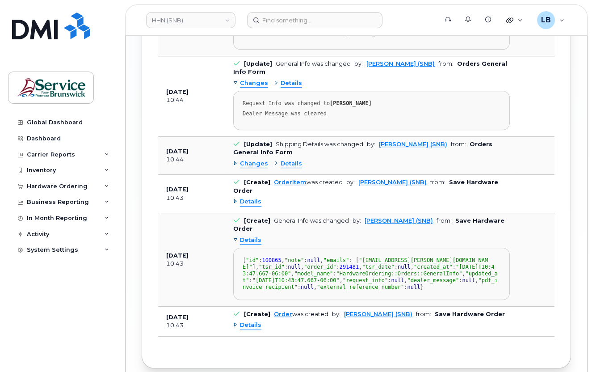
click at [288, 168] on span "Details" at bounding box center [291, 163] width 21 height 8
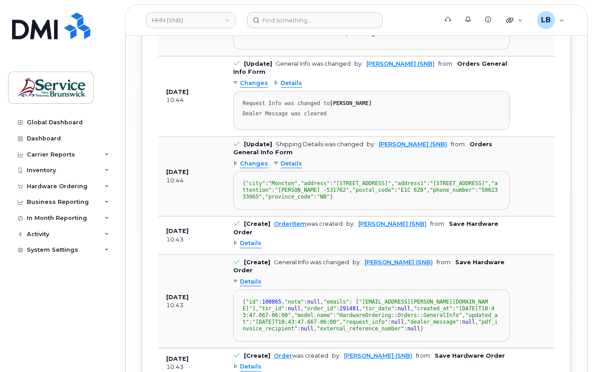
click at [292, 88] on span "Details" at bounding box center [291, 83] width 21 height 8
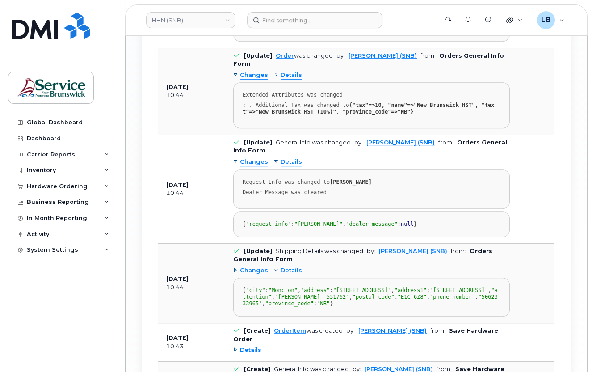
scroll to position [1465, 0]
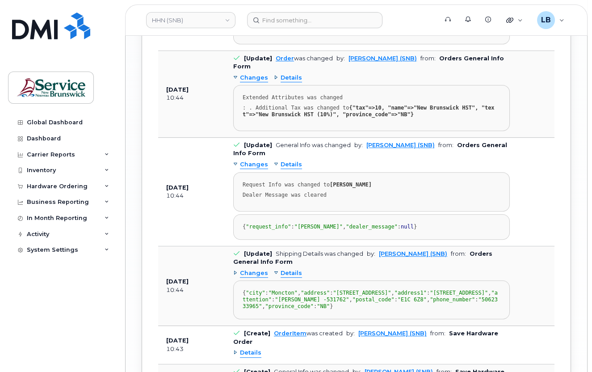
click at [292, 82] on span "Details" at bounding box center [291, 78] width 21 height 8
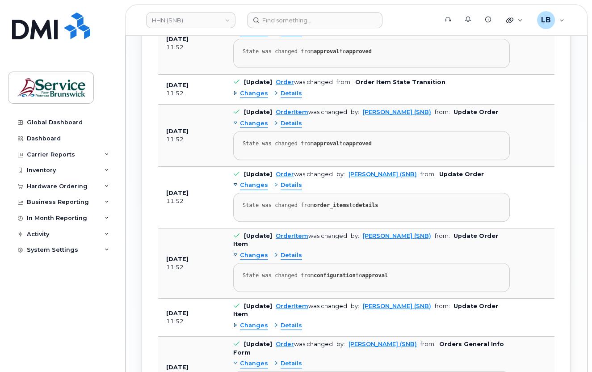
scroll to position [1015, 0]
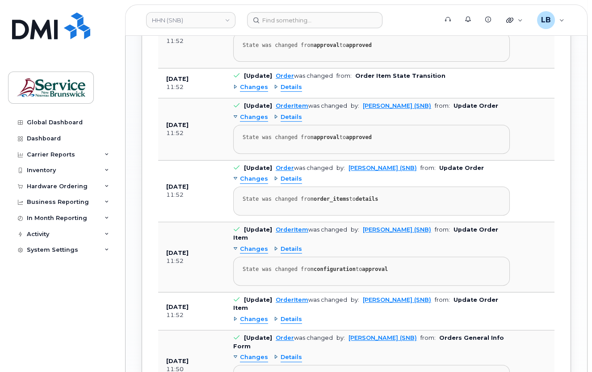
click at [287, 253] on span "Details" at bounding box center [291, 249] width 21 height 8
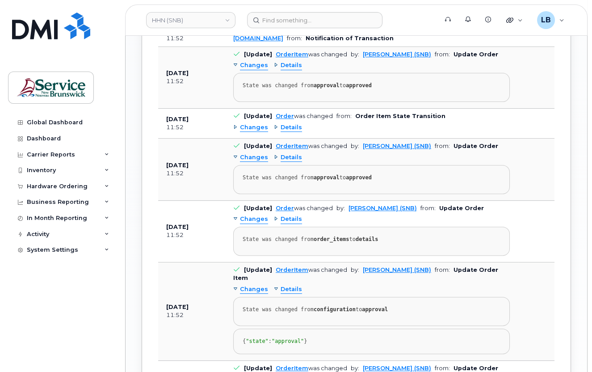
scroll to position [812, 0]
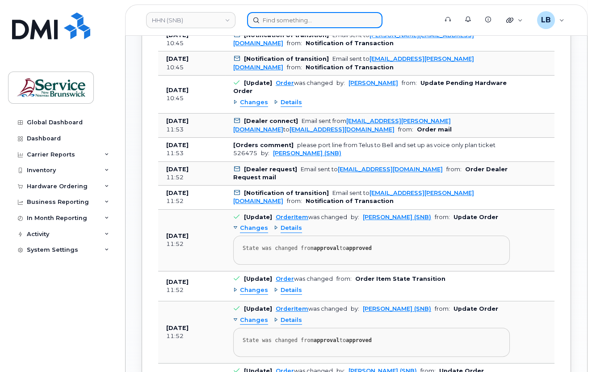
click at [328, 20] on input at bounding box center [314, 20] width 135 height 16
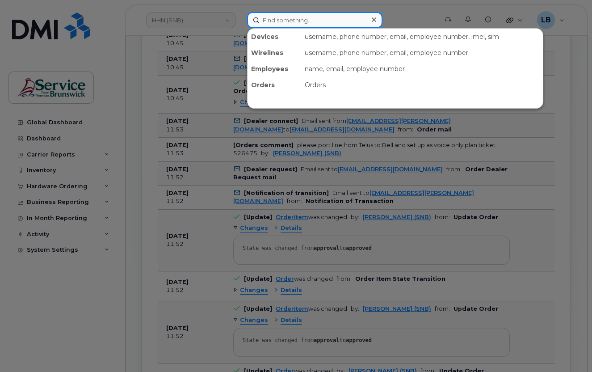
paste input "293507"
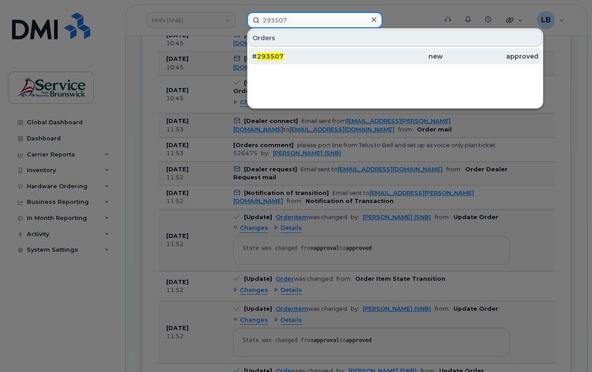
type input "293507"
click at [280, 52] on span "293507" at bounding box center [270, 56] width 27 height 8
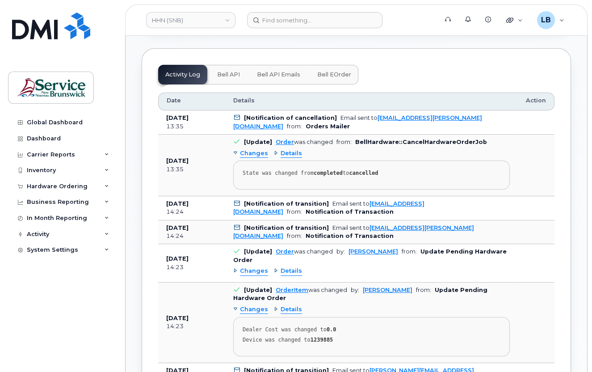
scroll to position [446, 0]
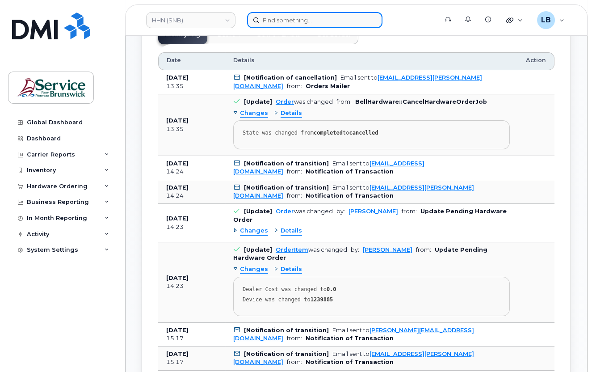
click at [335, 25] on input at bounding box center [314, 20] width 135 height 16
paste input "293488"
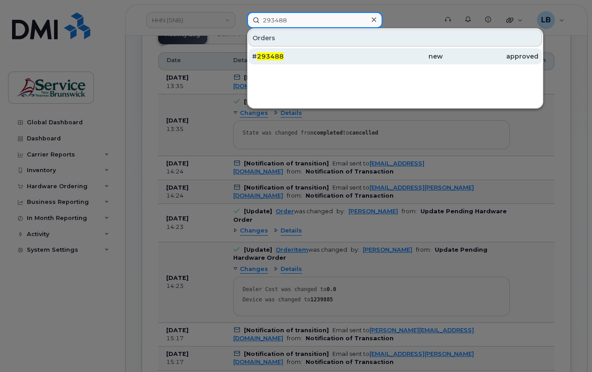
type input "293488"
click at [269, 52] on div "# 293488" at bounding box center [300, 56] width 96 height 9
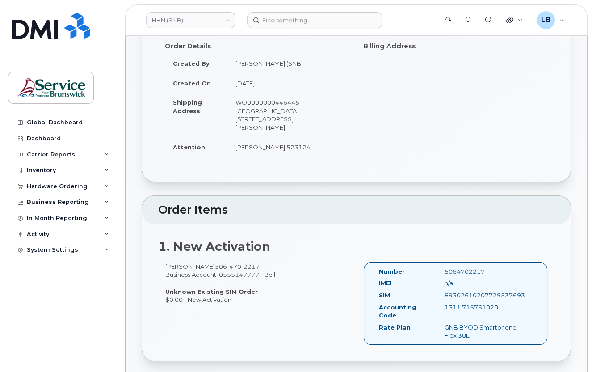
scroll to position [81, 0]
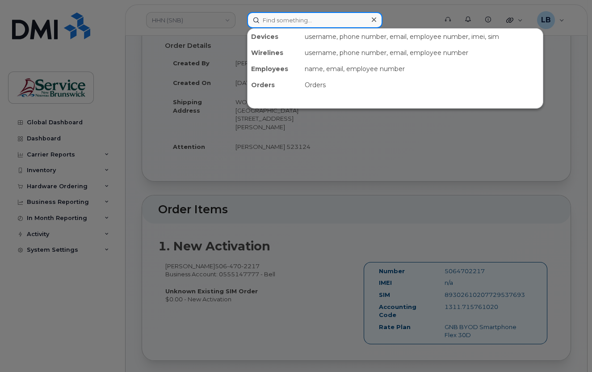
click at [307, 22] on input at bounding box center [314, 20] width 135 height 16
paste input "293935"
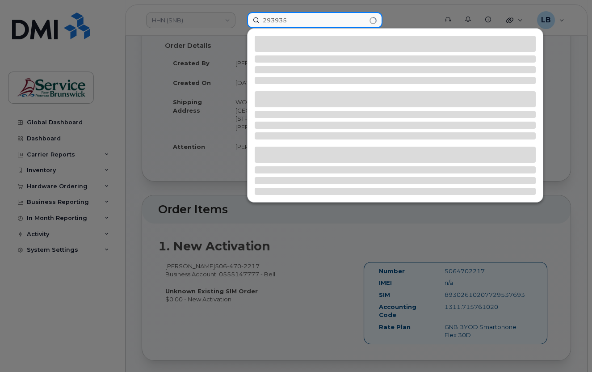
type input "293935"
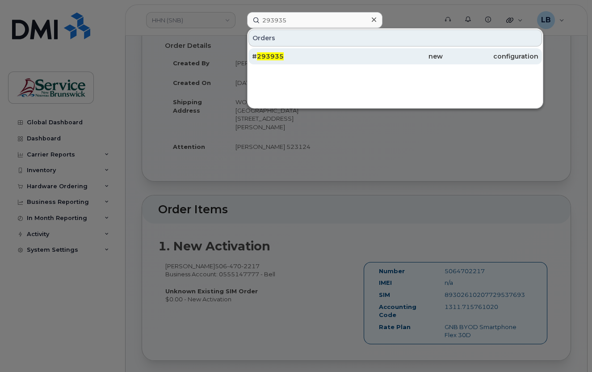
click at [323, 56] on div "# 293935" at bounding box center [300, 56] width 96 height 9
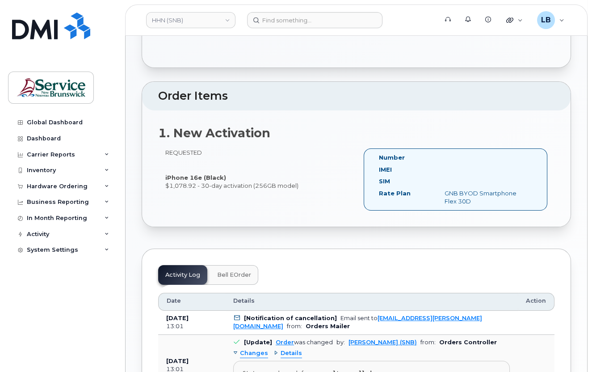
scroll to position [162, 0]
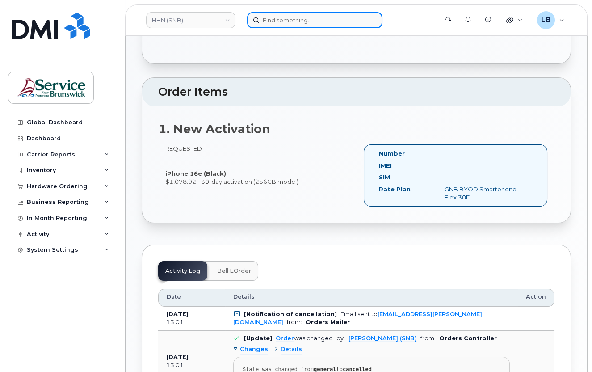
click at [302, 21] on input at bounding box center [314, 20] width 135 height 16
paste input "291481"
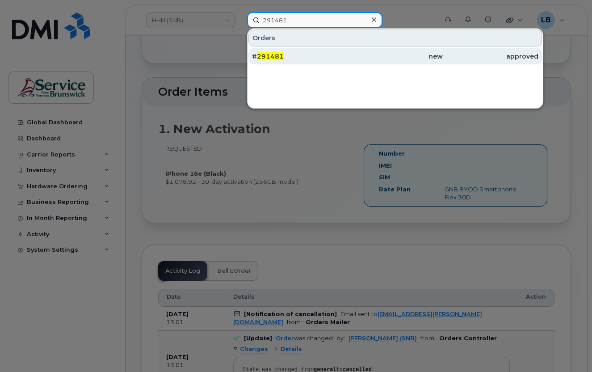
type input "291481"
click at [302, 52] on div "# 291481" at bounding box center [300, 56] width 96 height 9
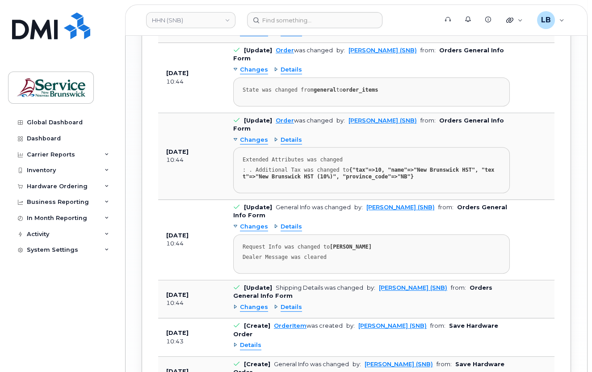
scroll to position [1403, 0]
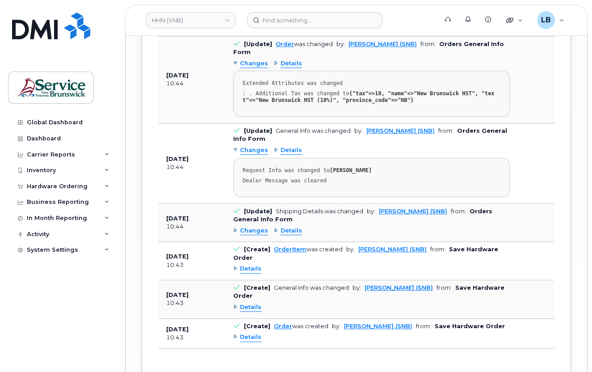
click at [254, 333] on span "Details" at bounding box center [250, 337] width 21 height 8
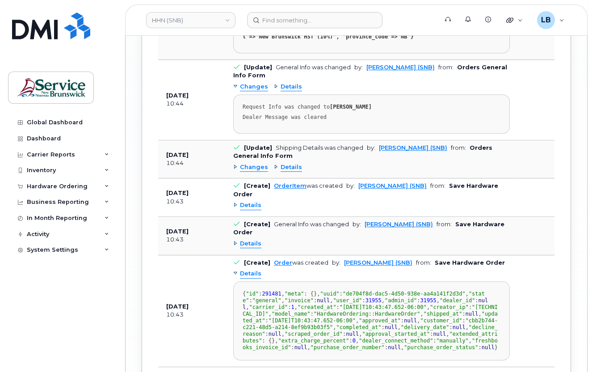
scroll to position [1484, 0]
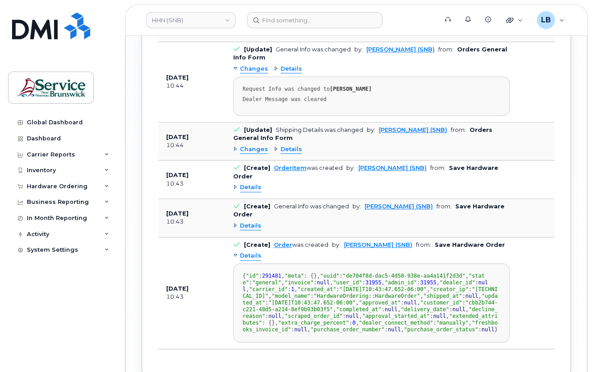
click at [257, 222] on span "Details" at bounding box center [250, 226] width 21 height 8
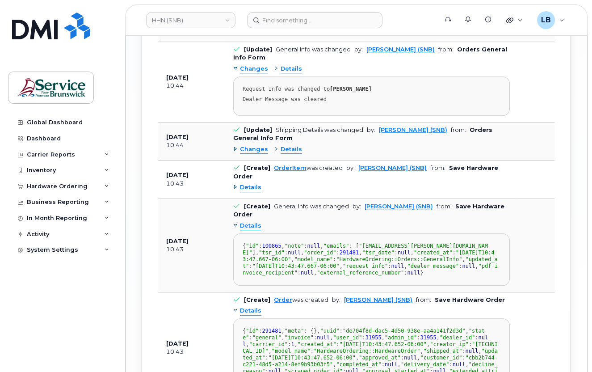
click at [253, 183] on span "Details" at bounding box center [250, 187] width 21 height 8
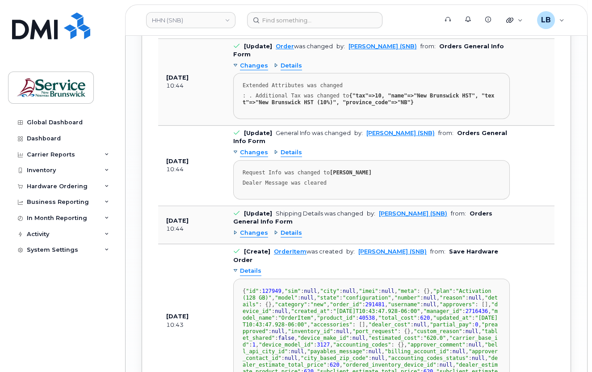
scroll to position [1322, 0]
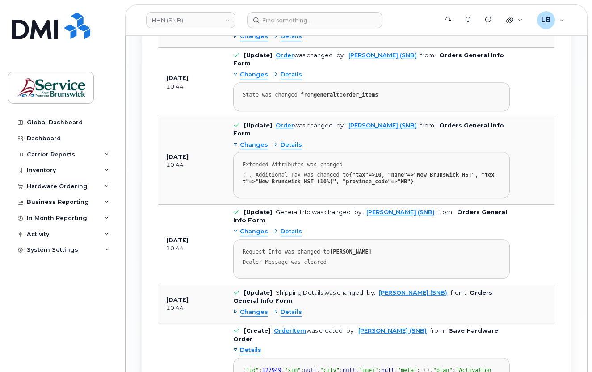
click at [288, 308] on span "Details" at bounding box center [291, 312] width 21 height 8
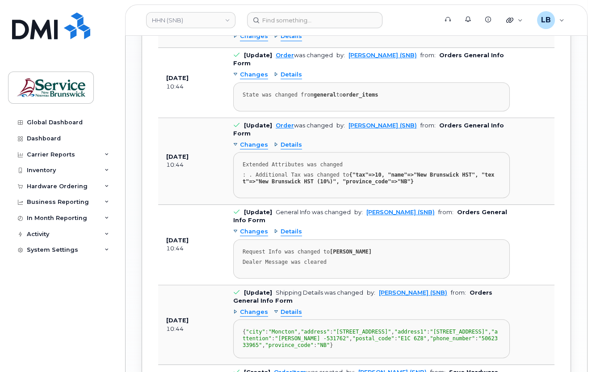
click at [287, 227] on span "Details" at bounding box center [291, 231] width 21 height 8
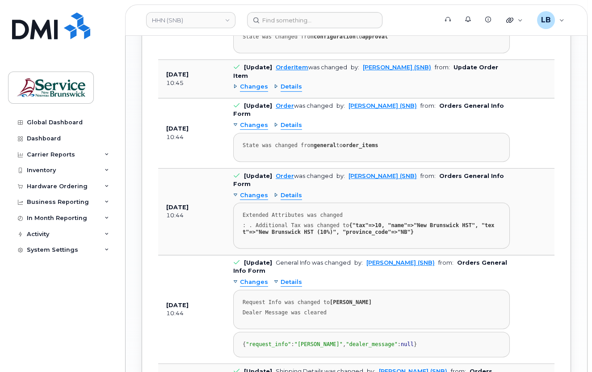
scroll to position [1240, 0]
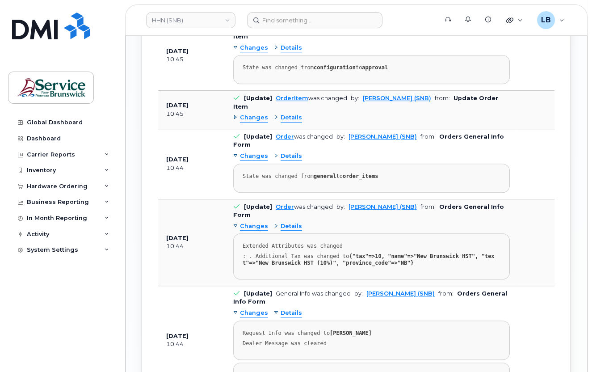
click at [291, 222] on span "Details" at bounding box center [291, 226] width 21 height 8
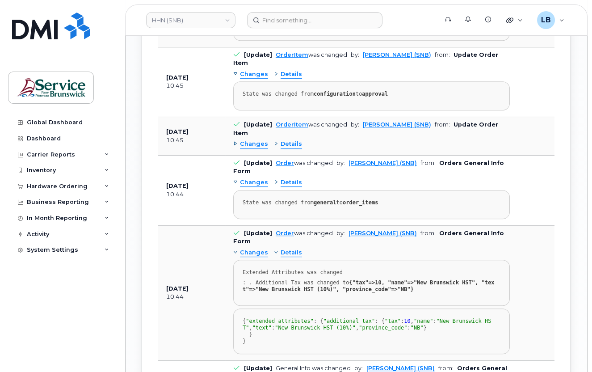
scroll to position [1200, 0]
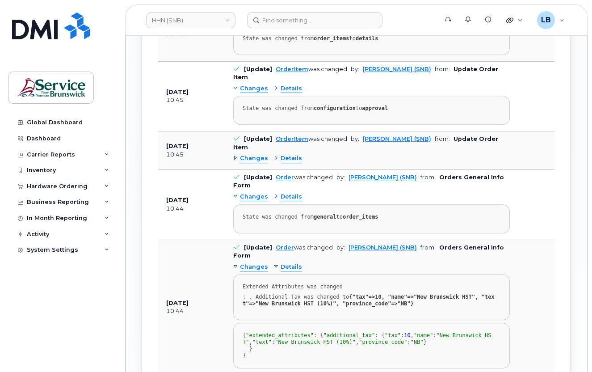
click at [291, 193] on span "Details" at bounding box center [291, 197] width 21 height 8
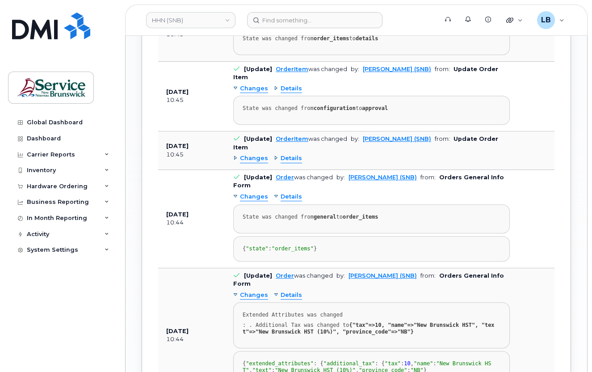
click at [282, 154] on span "Details" at bounding box center [291, 158] width 21 height 8
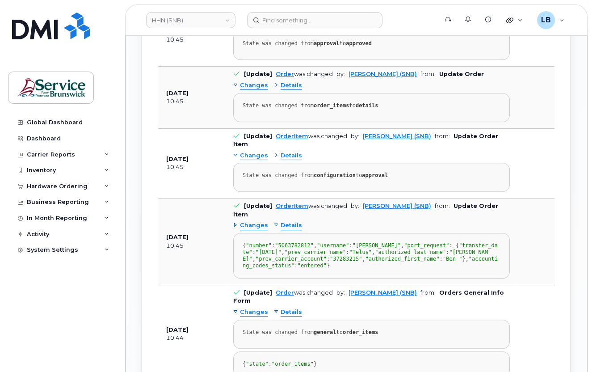
scroll to position [1119, 0]
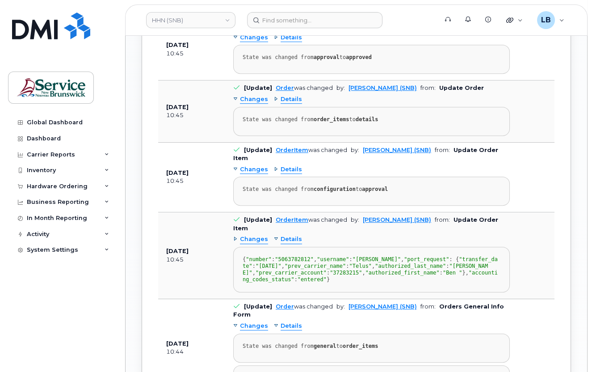
click at [287, 165] on span "Details" at bounding box center [291, 169] width 21 height 8
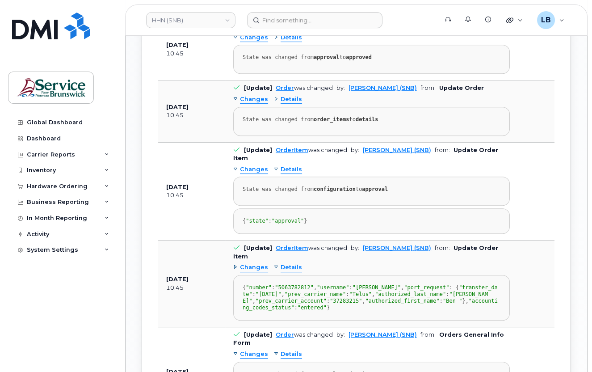
scroll to position [1078, 0]
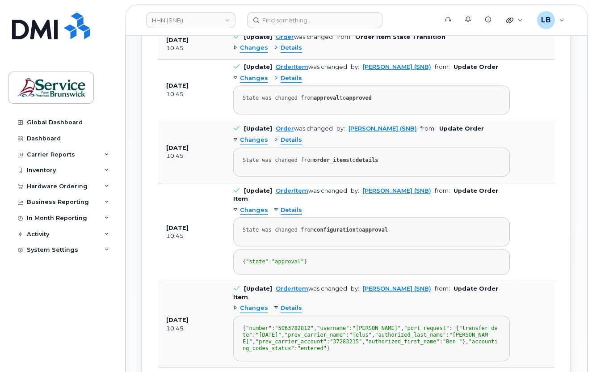
click at [290, 140] on span "Details" at bounding box center [291, 140] width 21 height 8
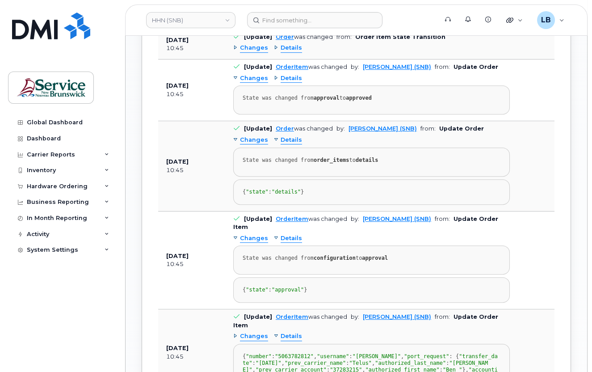
scroll to position [1037, 0]
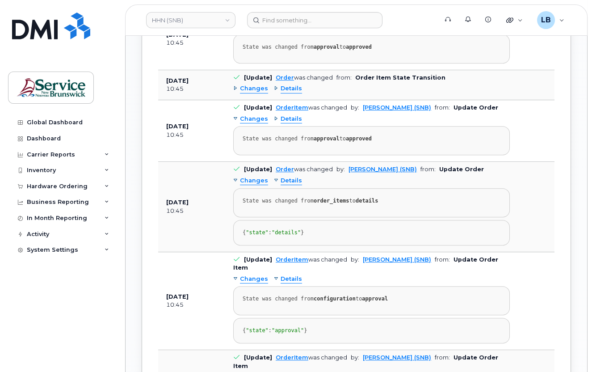
click at [292, 118] on span "Details" at bounding box center [291, 119] width 21 height 8
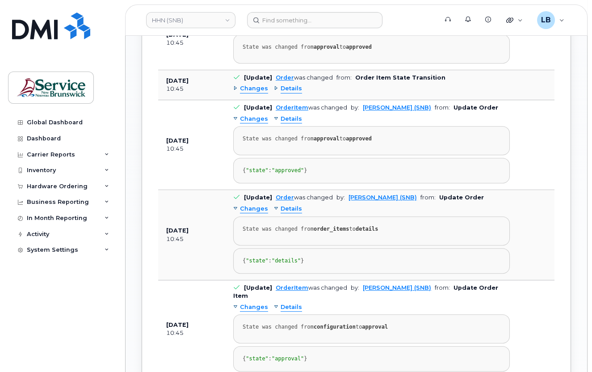
click at [288, 88] on span "Details" at bounding box center [291, 88] width 21 height 8
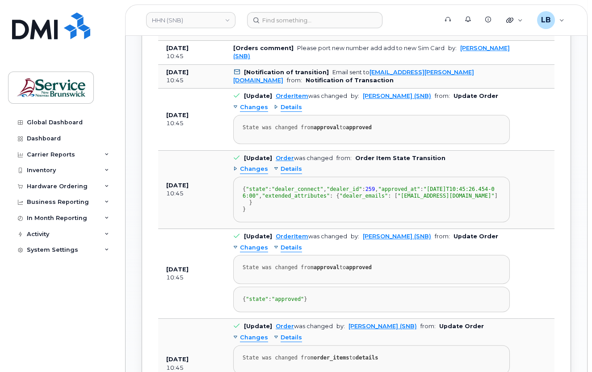
scroll to position [956, 0]
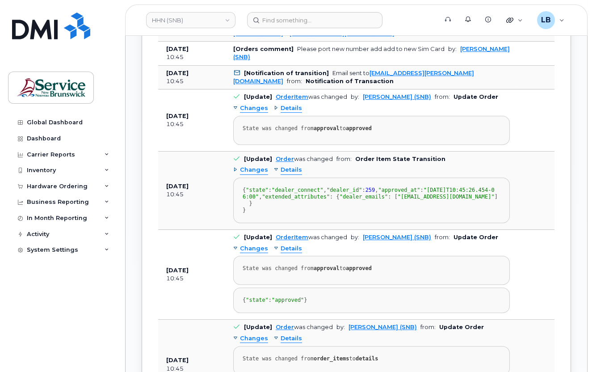
click at [289, 105] on span "Details" at bounding box center [291, 108] width 21 height 8
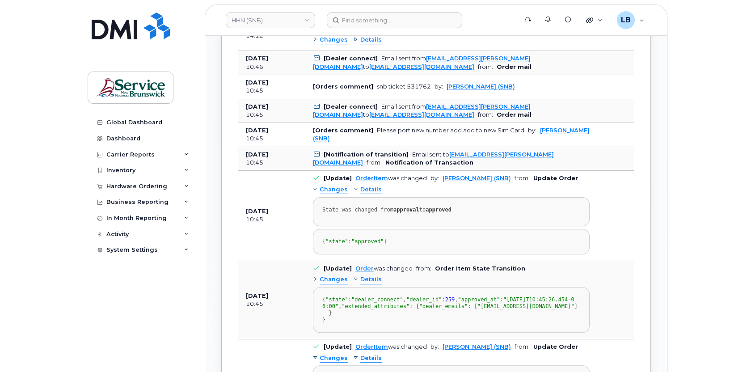
scroll to position [834, 0]
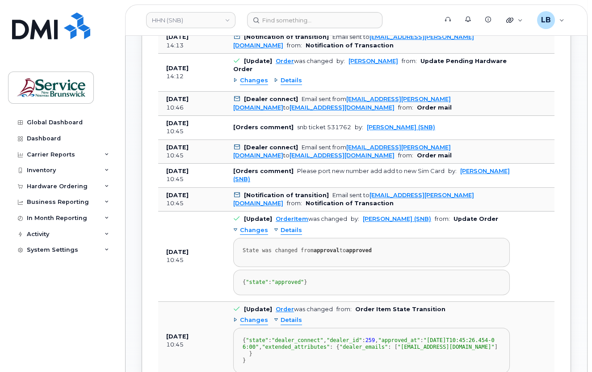
click at [337, 124] on div "snb ticket 531762" at bounding box center [324, 127] width 54 height 7
drag, startPoint x: 337, startPoint y: 124, endPoint x: 331, endPoint y: 140, distance: 17.3
click at [331, 140] on td "[Dealer connect] Email sent from ben.leblanc@snb.ca to procurement@myserve.ca f…" at bounding box center [371, 152] width 293 height 24
click at [326, 125] on div "snb ticket 531762" at bounding box center [324, 127] width 54 height 7
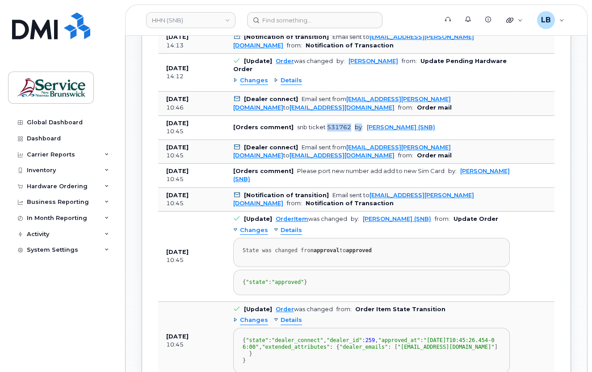
click at [326, 125] on div "snb ticket 531762" at bounding box center [324, 127] width 54 height 7
drag, startPoint x: 326, startPoint y: 125, endPoint x: 332, endPoint y: 126, distance: 6.9
click at [332, 126] on div "snb ticket 531762" at bounding box center [324, 127] width 54 height 7
click at [327, 140] on td "[Dealer connect] Email sent from ben.leblanc@snb.ca to procurement@myserve.ca f…" at bounding box center [371, 152] width 293 height 24
drag, startPoint x: 344, startPoint y: 126, endPoint x: 331, endPoint y: 126, distance: 13.0
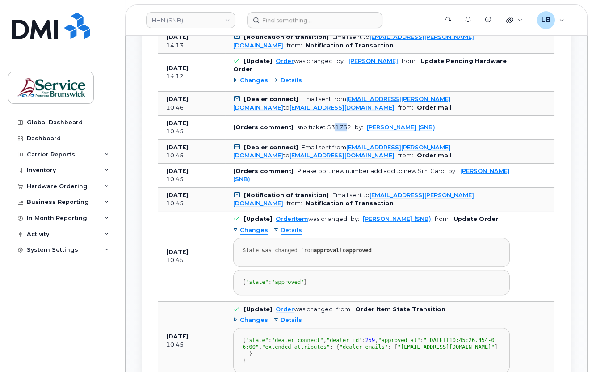
click at [331, 126] on div "snb ticket 531762" at bounding box center [324, 127] width 54 height 7
drag, startPoint x: 331, startPoint y: 126, endPoint x: 343, endPoint y: 126, distance: 12.5
click at [343, 126] on div "snb ticket 531762" at bounding box center [324, 127] width 54 height 7
click at [346, 126] on div "snb ticket 531762" at bounding box center [324, 127] width 54 height 7
drag, startPoint x: 345, startPoint y: 126, endPoint x: 327, endPoint y: 126, distance: 17.9
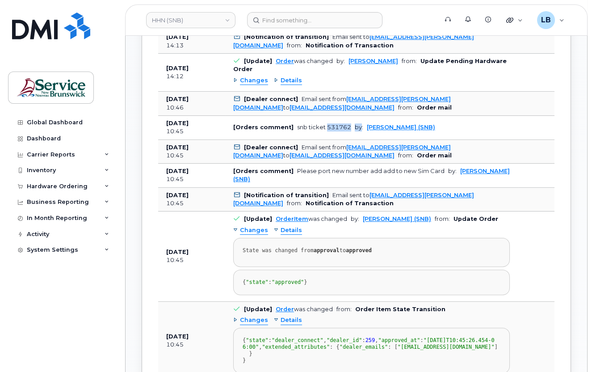
click at [327, 126] on div "snb ticket 531762" at bounding box center [324, 127] width 54 height 7
drag, startPoint x: 327, startPoint y: 126, endPoint x: 333, endPoint y: 128, distance: 5.7
click at [334, 127] on div "snb ticket 531762" at bounding box center [324, 127] width 54 height 7
click at [326, 124] on div "snb ticket 531762" at bounding box center [324, 127] width 54 height 7
drag, startPoint x: 322, startPoint y: 124, endPoint x: 345, endPoint y: 124, distance: 23.2
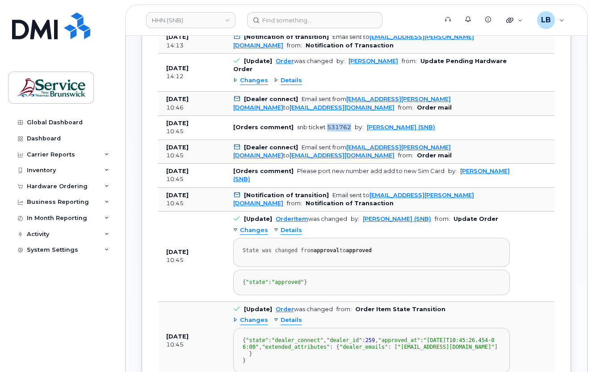
click at [345, 124] on div "snb ticket 531762" at bounding box center [324, 127] width 54 height 7
copy div "531762"
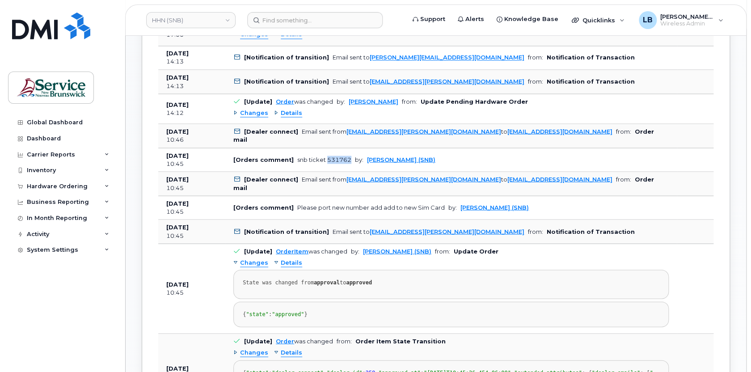
scroll to position [793, 0]
click at [294, 109] on span "Details" at bounding box center [291, 113] width 21 height 8
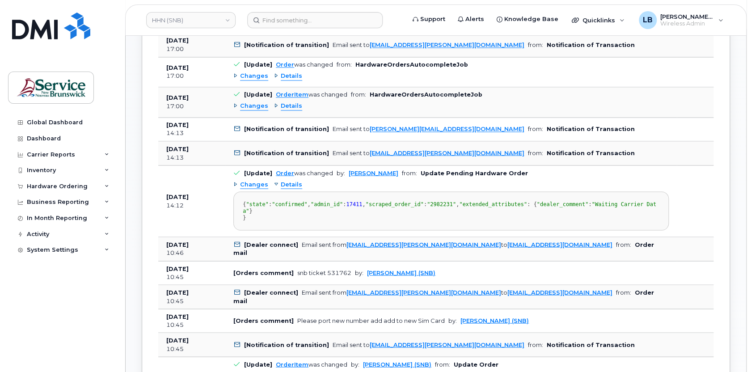
scroll to position [712, 0]
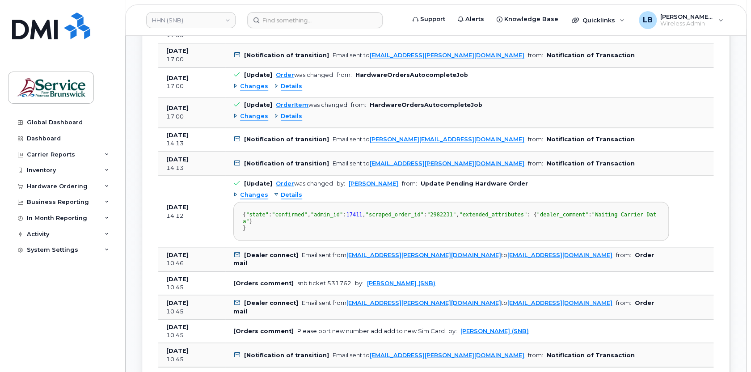
click at [299, 113] on div "Changes Details" at bounding box center [450, 116] width 435 height 14
click at [293, 114] on span "Details" at bounding box center [291, 116] width 21 height 8
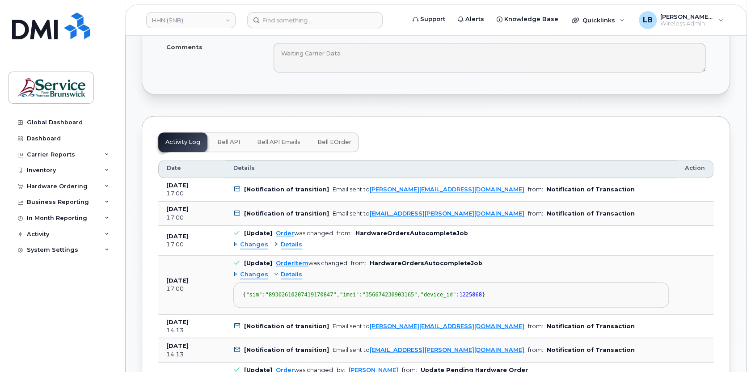
scroll to position [550, 0]
